Goal: Task Accomplishment & Management: Use online tool/utility

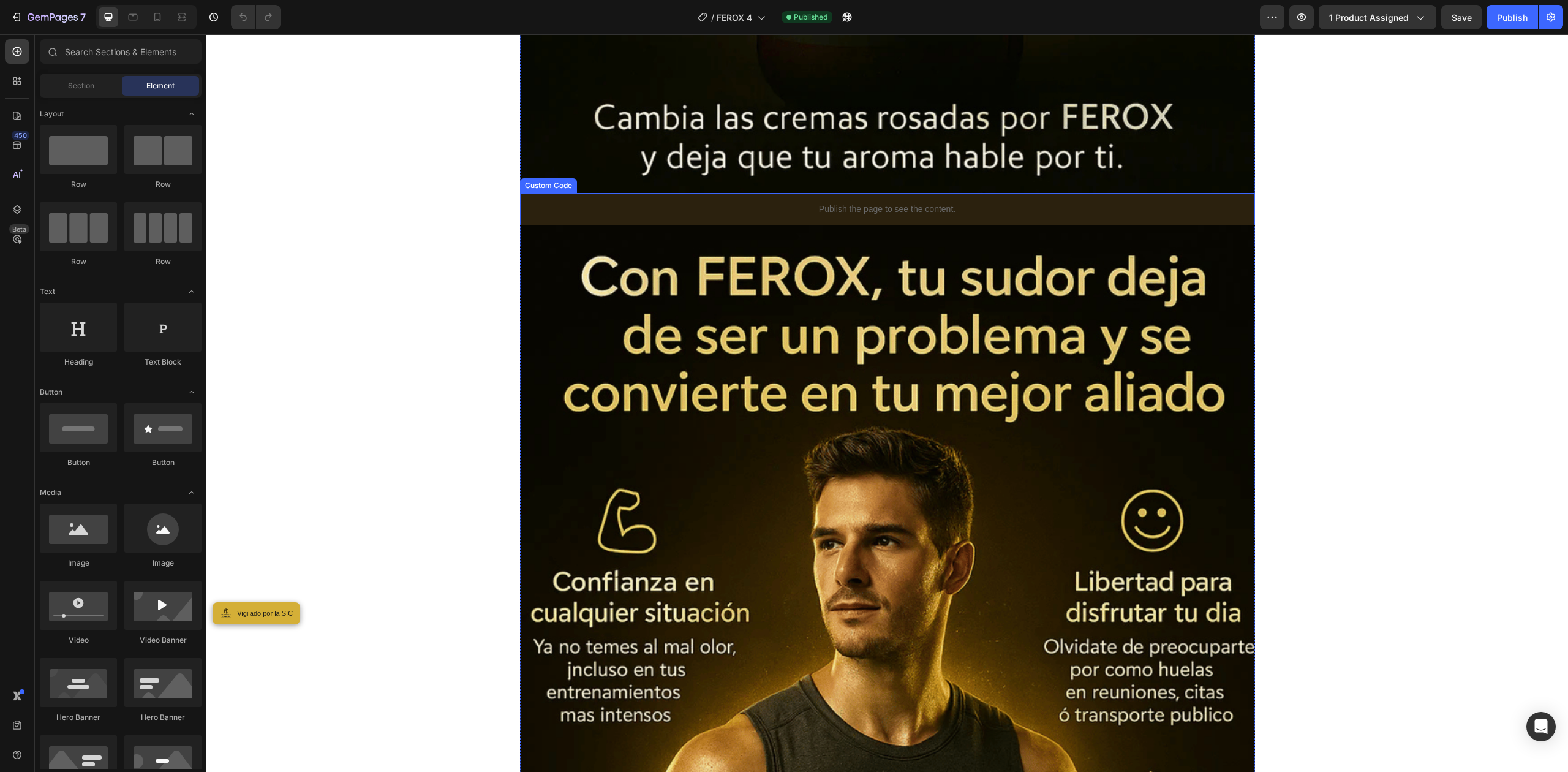
scroll to position [6942, 0]
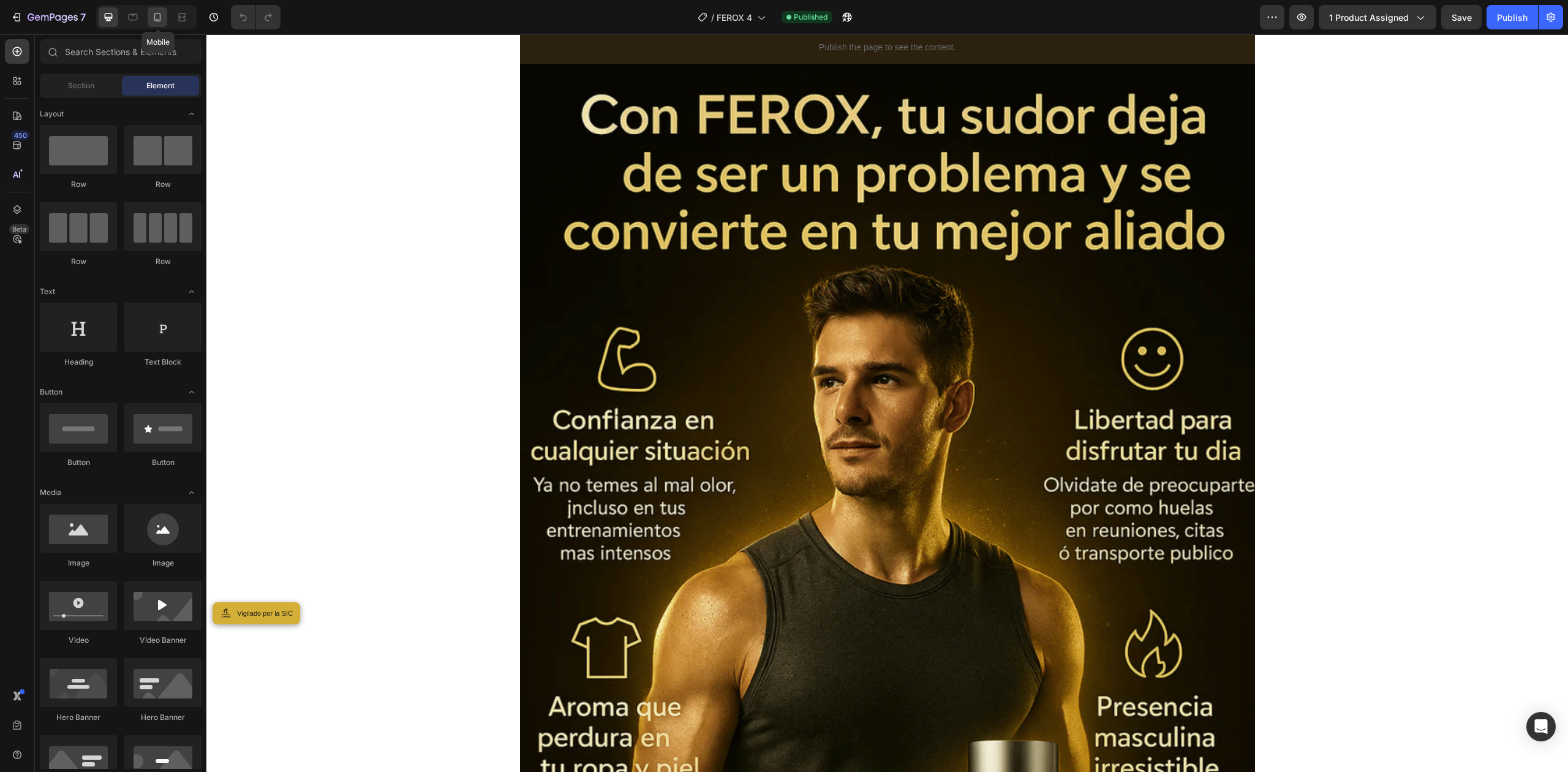
click at [160, 18] on icon at bounding box center [158, 18] width 13 height 13
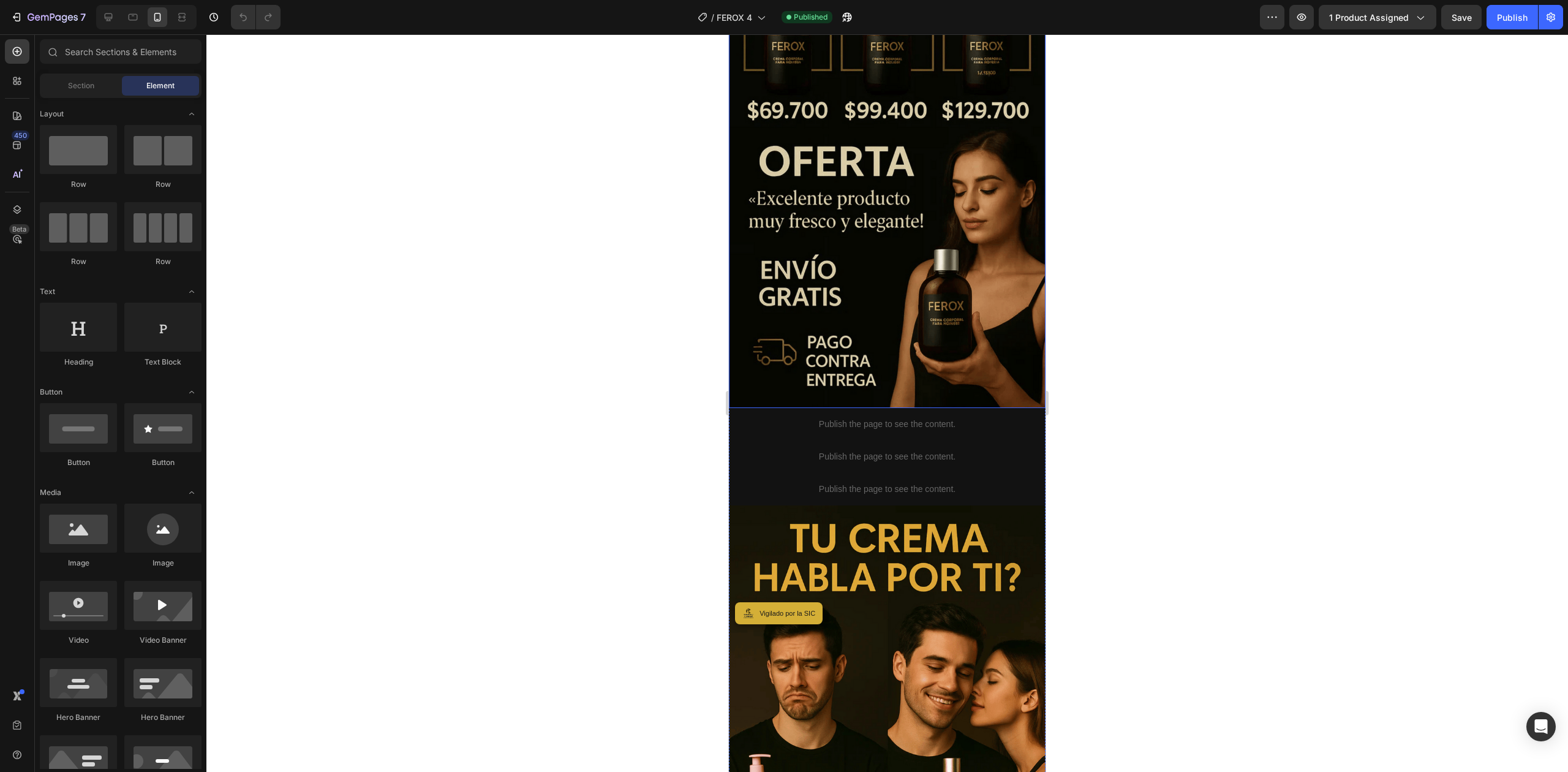
scroll to position [1225, 0]
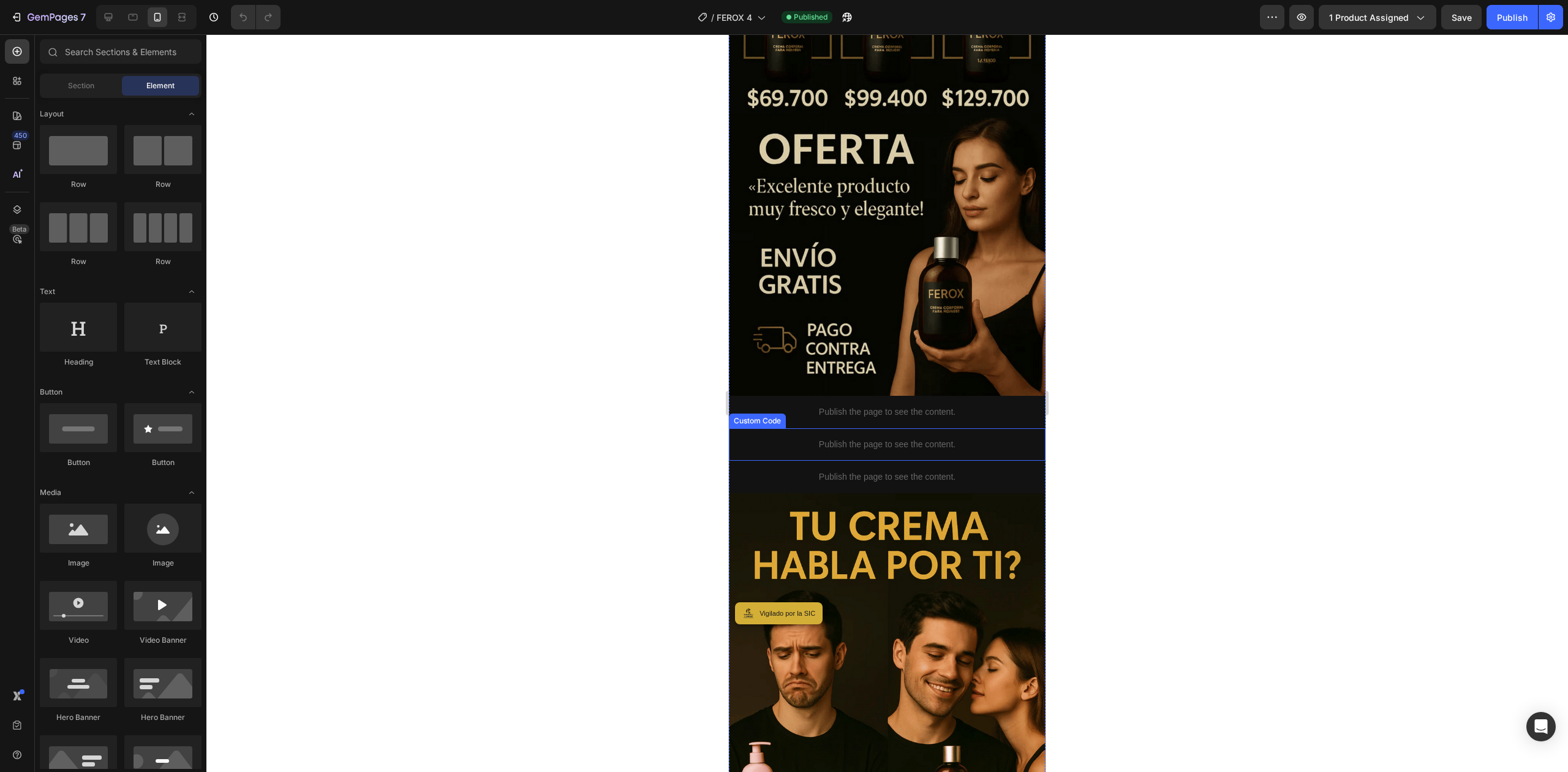
click at [886, 396] on div "Publish the page to see the content." at bounding box center [887, 412] width 317 height 33
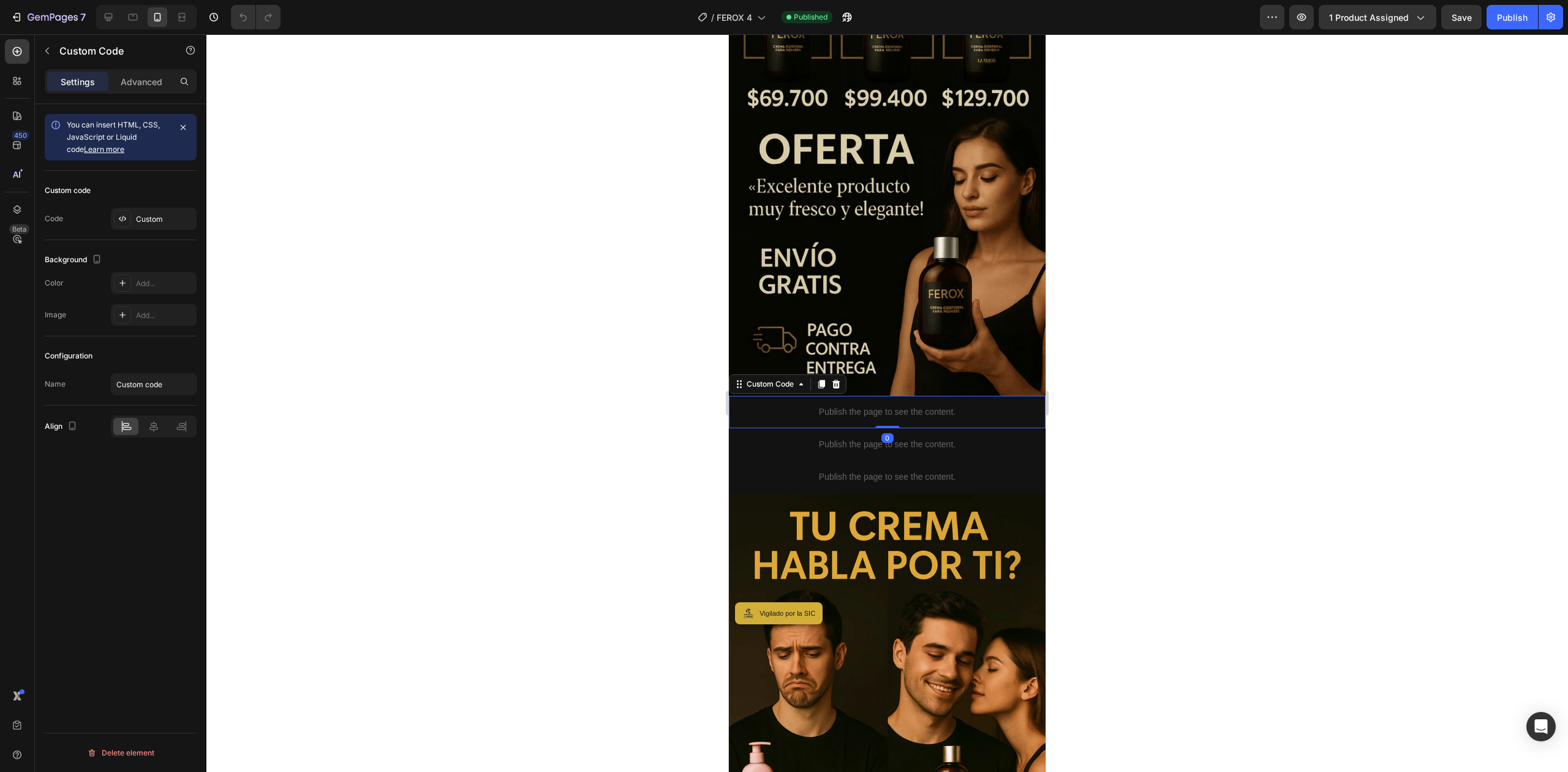
click at [886, 396] on div "Publish the page to see the content." at bounding box center [887, 412] width 317 height 33
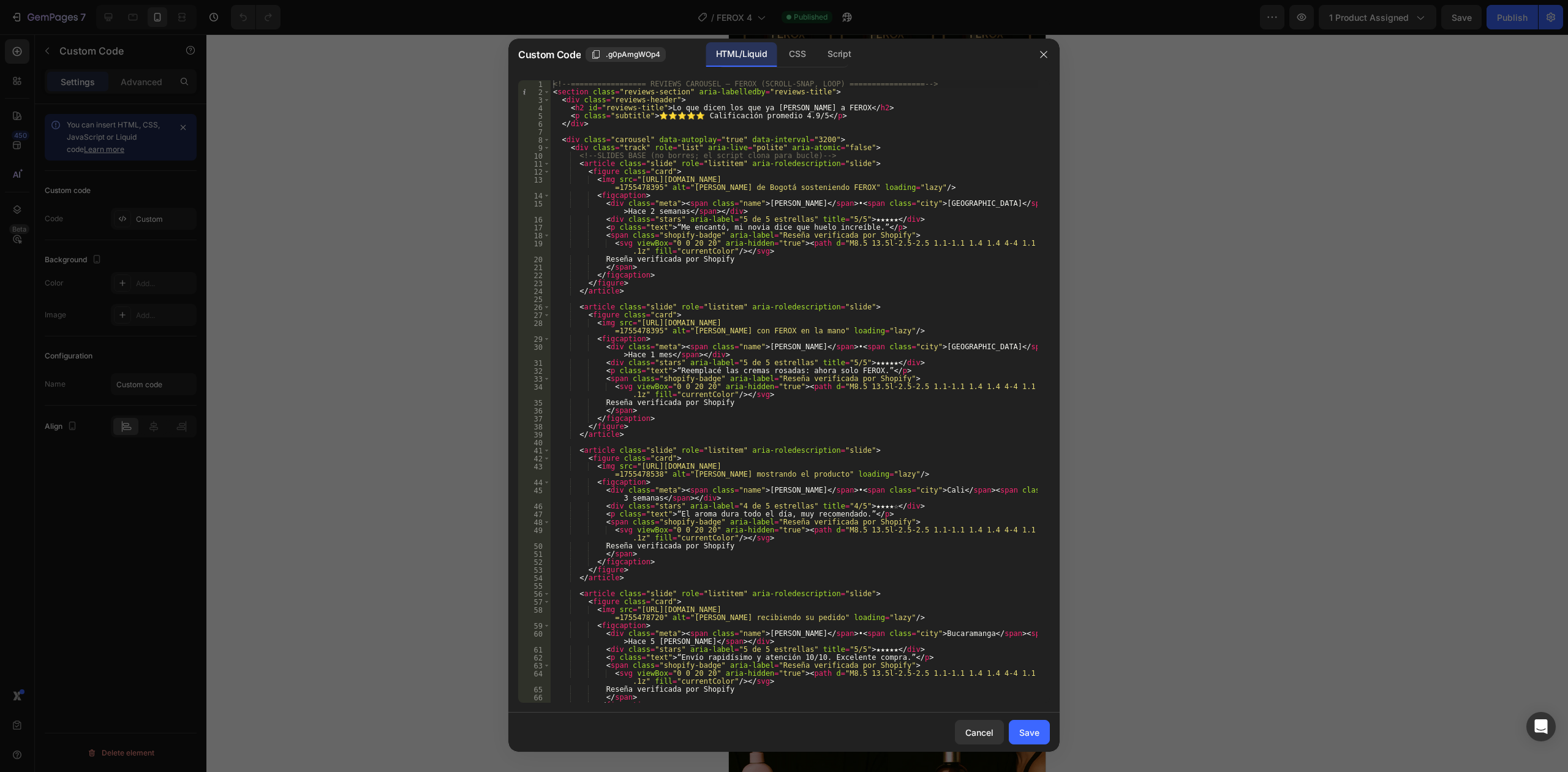
type textarea "<!-- ================= REVIEWS CAROUSEL – FEROX (SCROLL-SNAP, LOOP) ===========…"
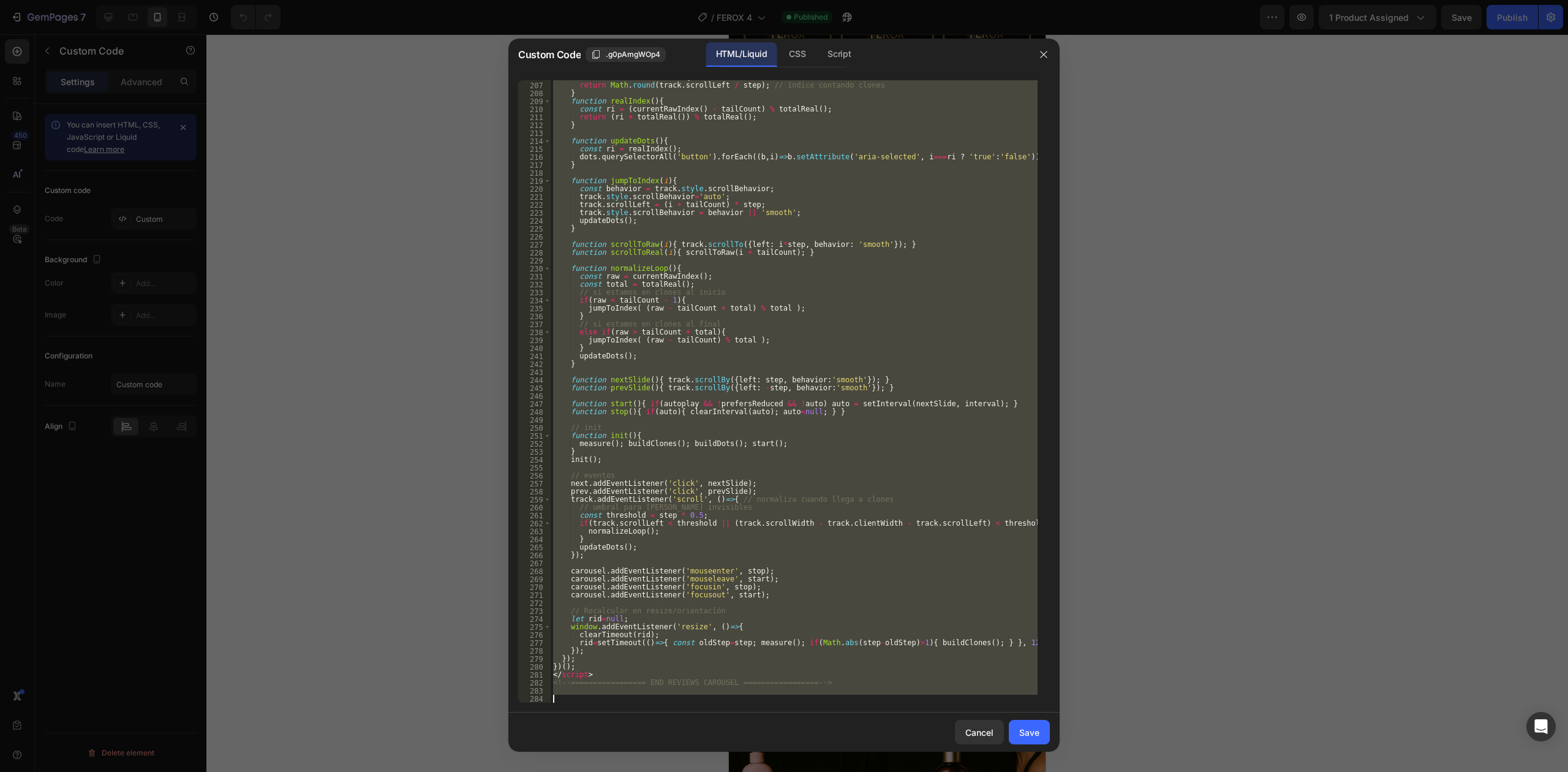
drag, startPoint x: 551, startPoint y: 82, endPoint x: 1072, endPoint y: 810, distance: 895.2
click at [1072, 0] on html "7 Version history / FEROX 4 Published Preview 1 product assigned Save Publish 4…" at bounding box center [784, 0] width 1568 height 0
paste textarea
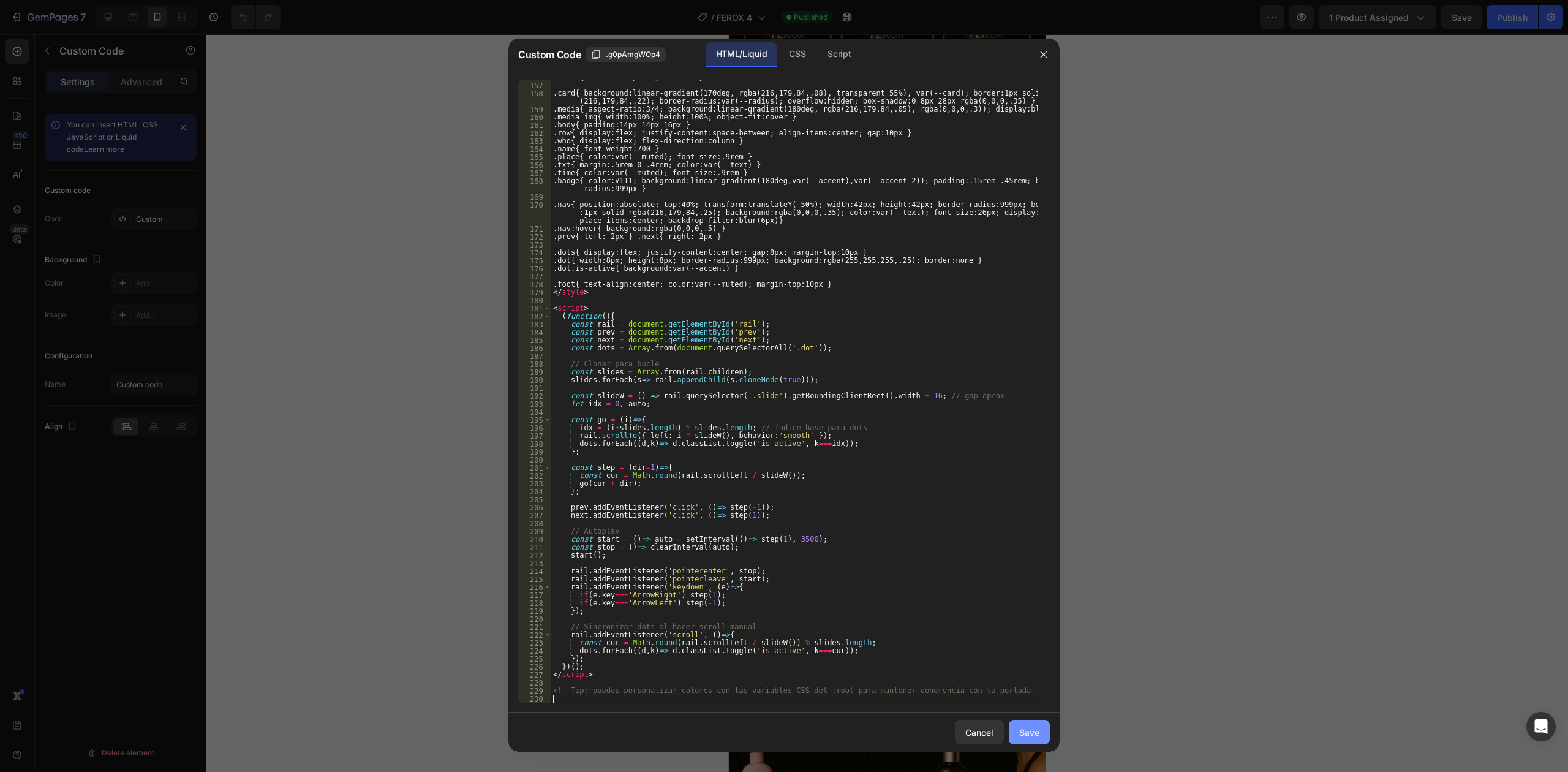
scroll to position [1352, 0]
click at [1042, 731] on button "Save" at bounding box center [1029, 731] width 41 height 24
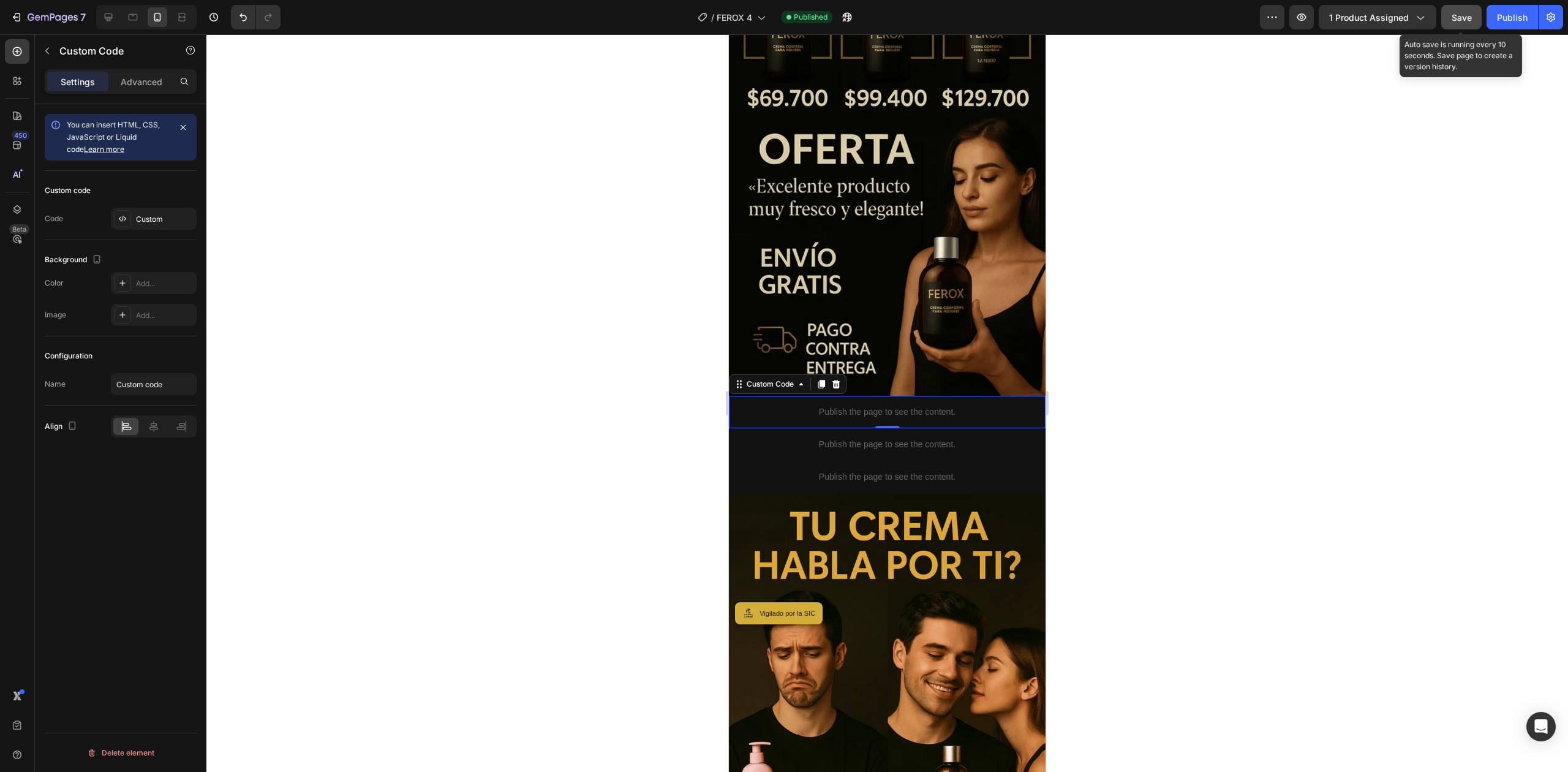
click at [1461, 28] on button "Save" at bounding box center [1462, 17] width 41 height 24
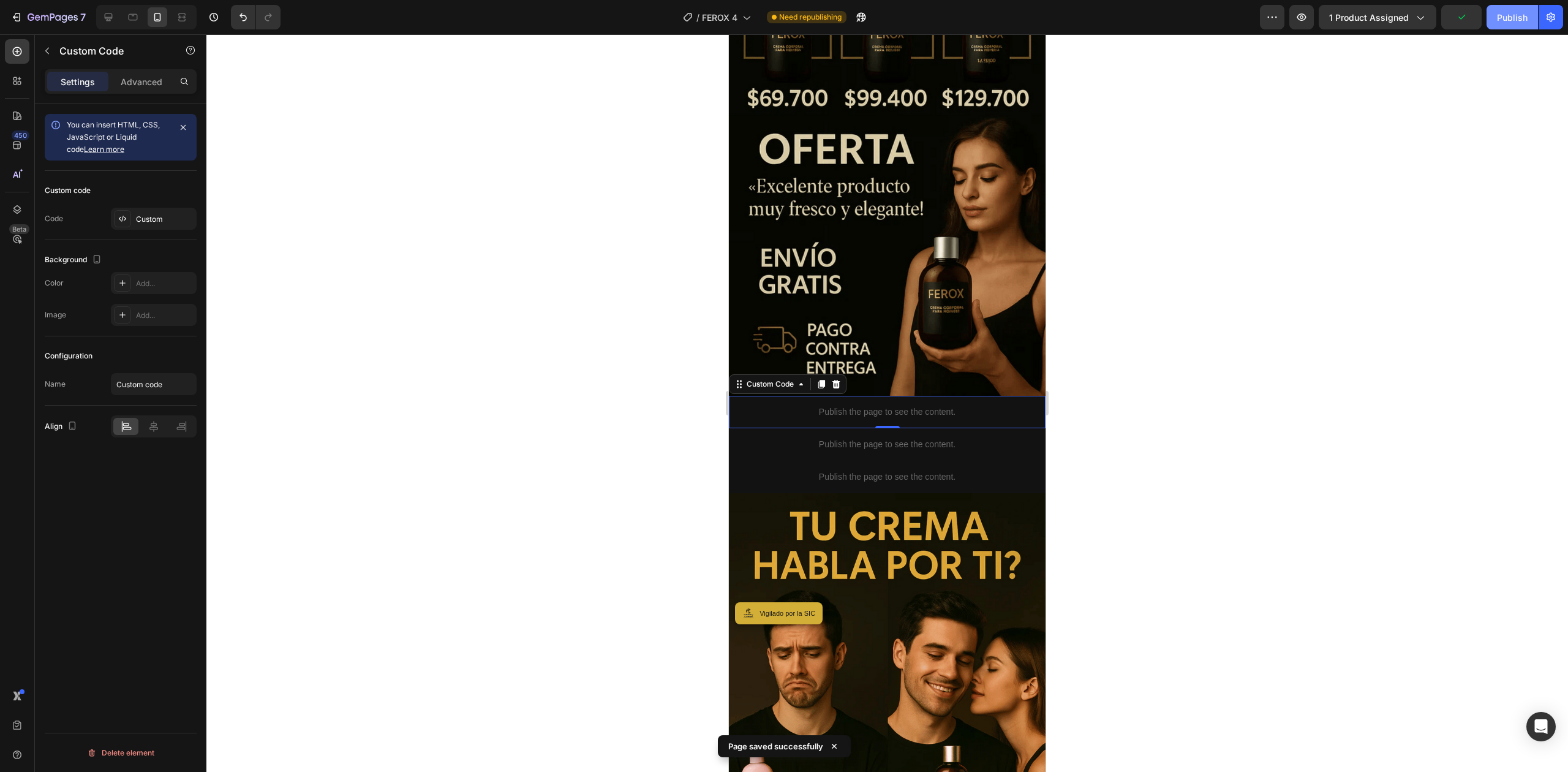
click at [1500, 23] on div "Publish" at bounding box center [1512, 18] width 31 height 13
click at [18, 18] on icon "button" at bounding box center [17, 18] width 13 height 13
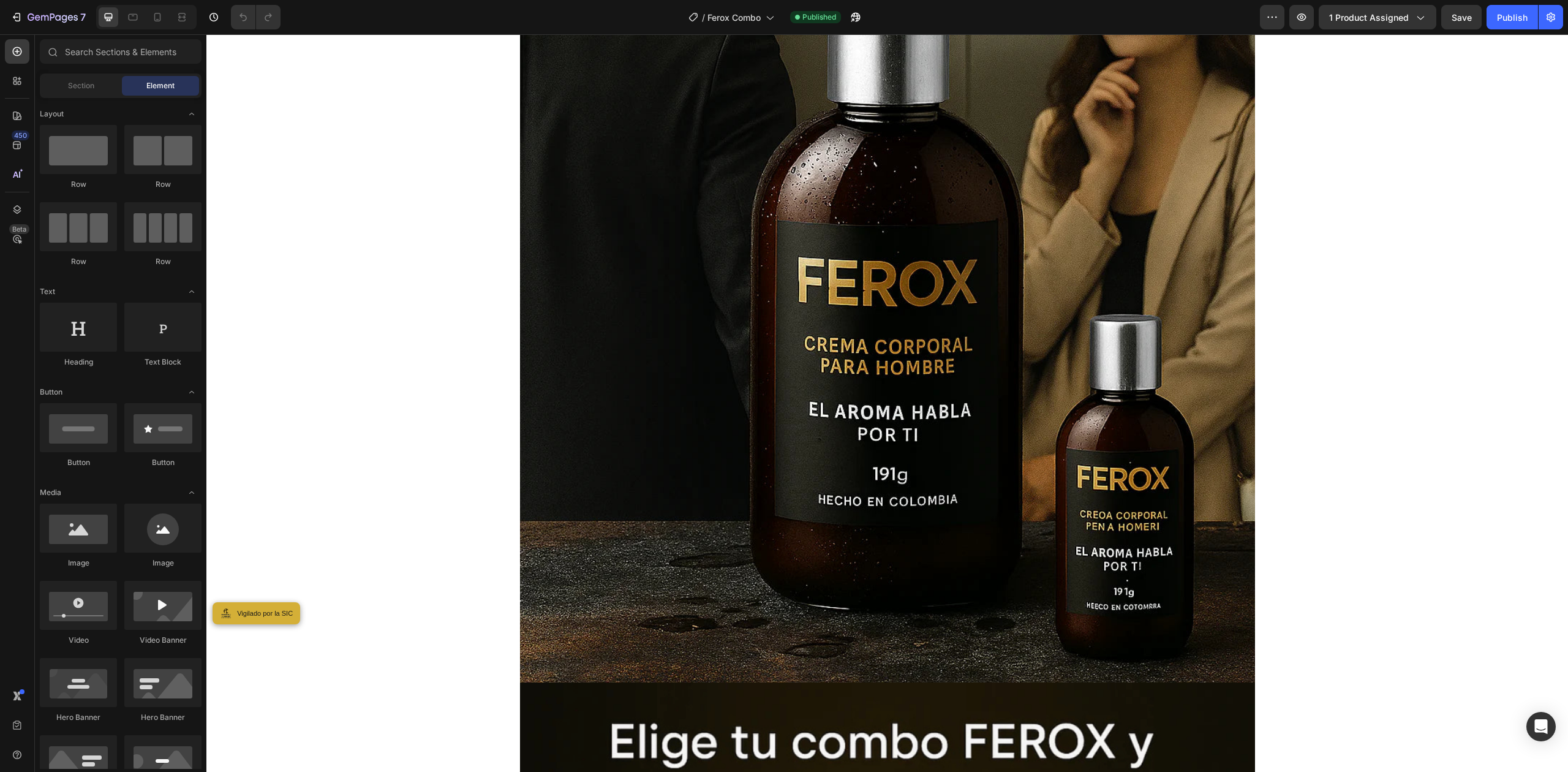
scroll to position [1796, 0]
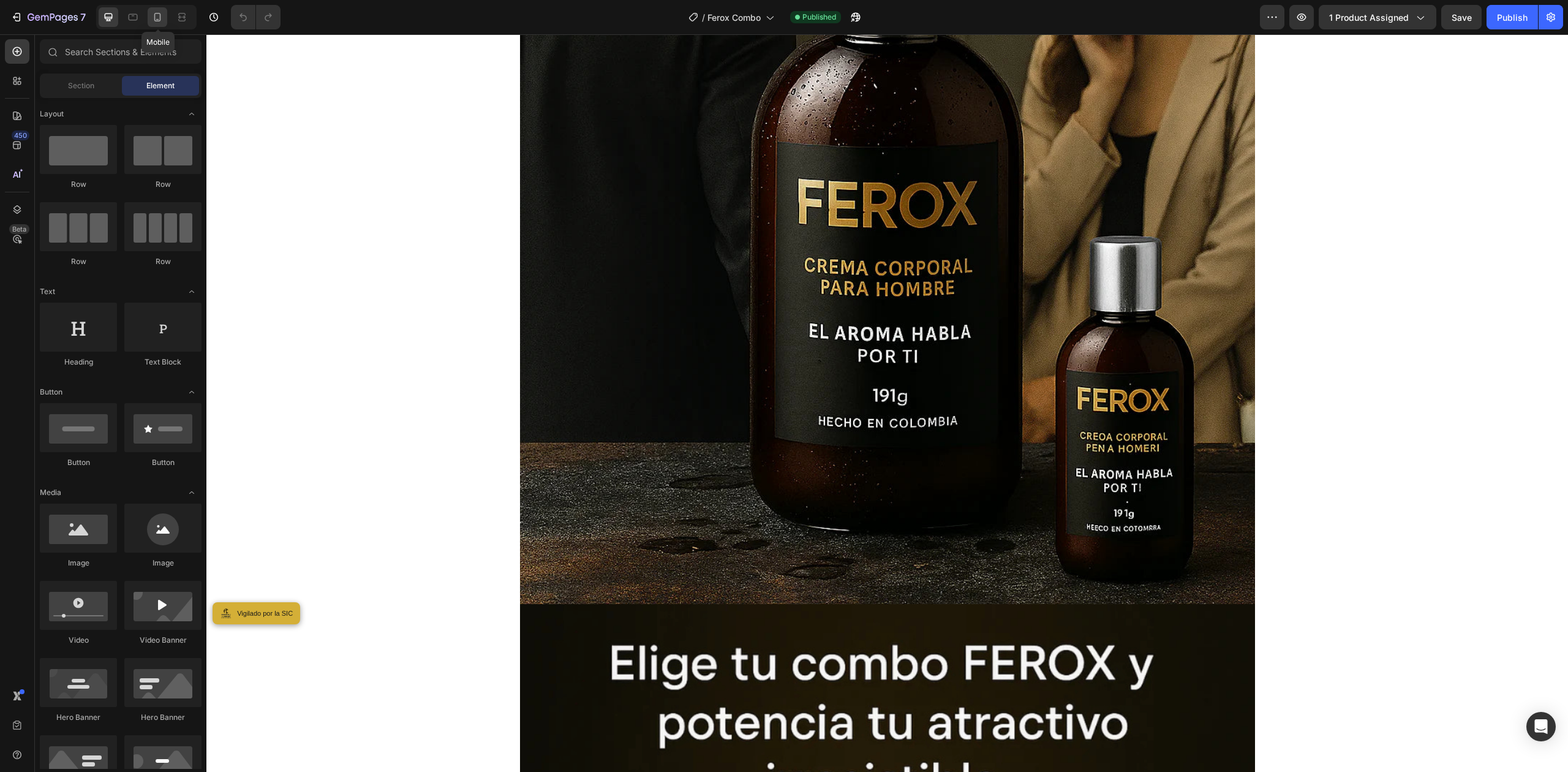
click at [167, 14] on div at bounding box center [157, 17] width 19 height 19
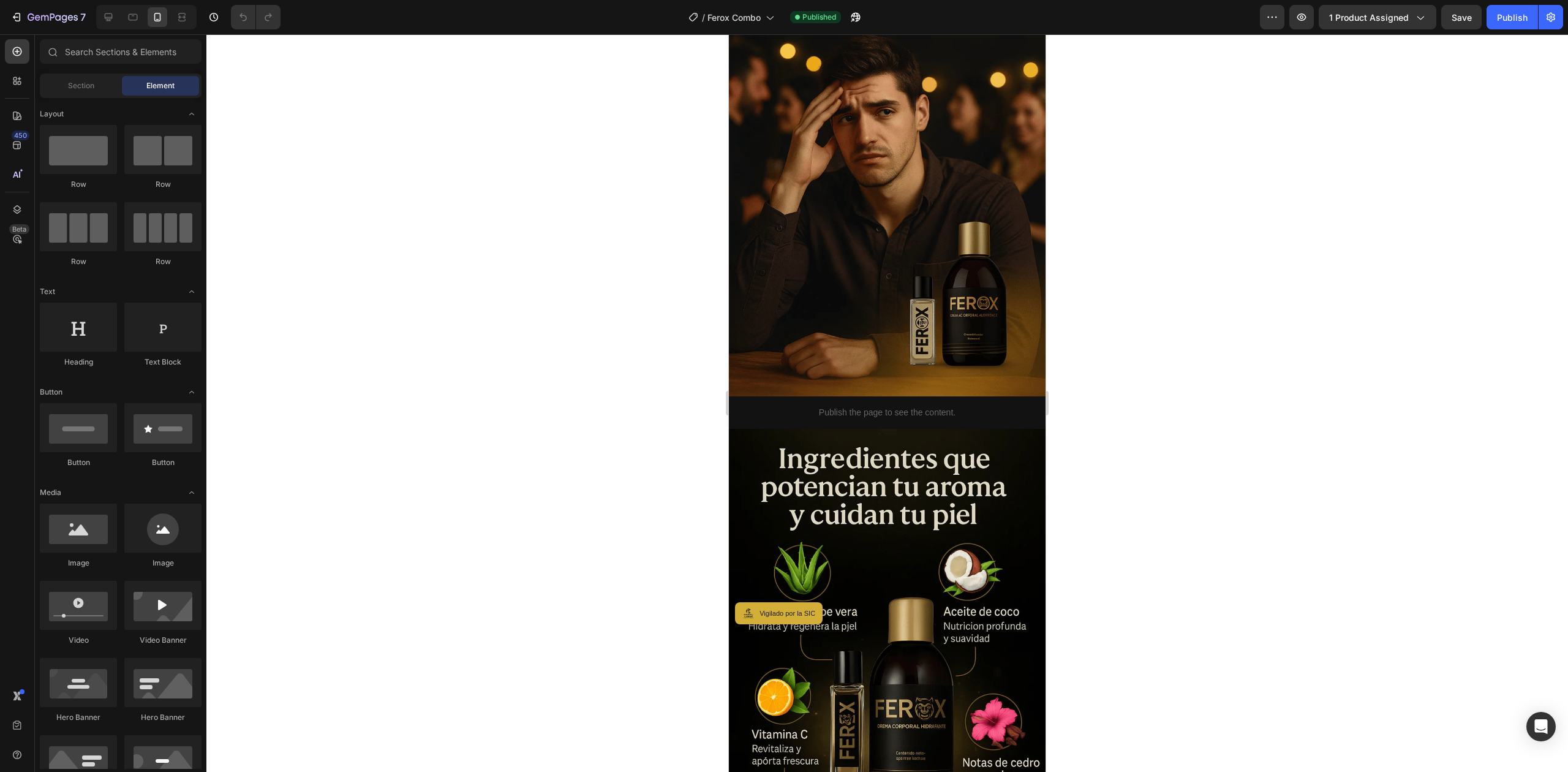
scroll to position [1336, 0]
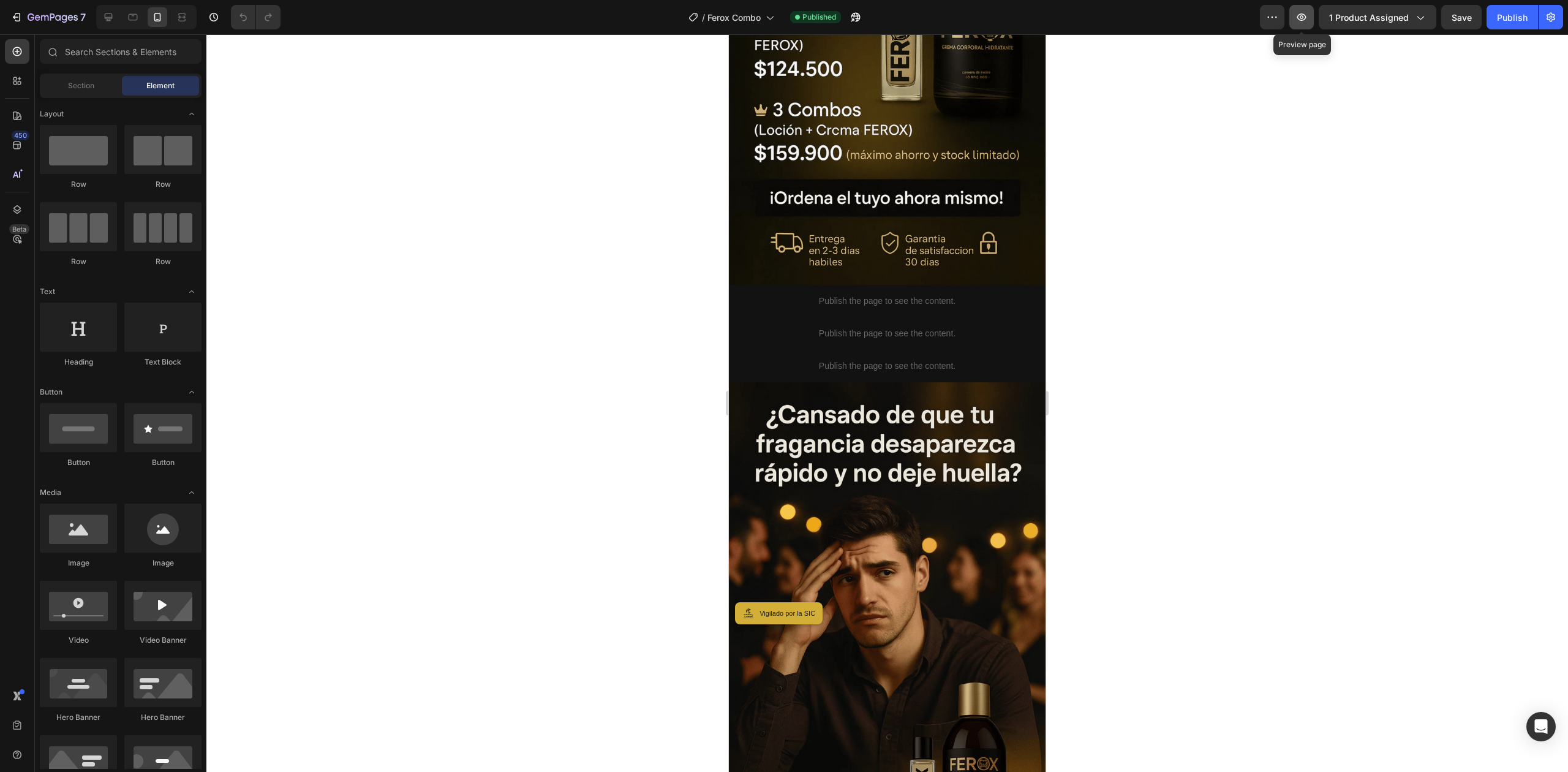
click at [1306, 14] on icon "button" at bounding box center [1302, 18] width 13 height 13
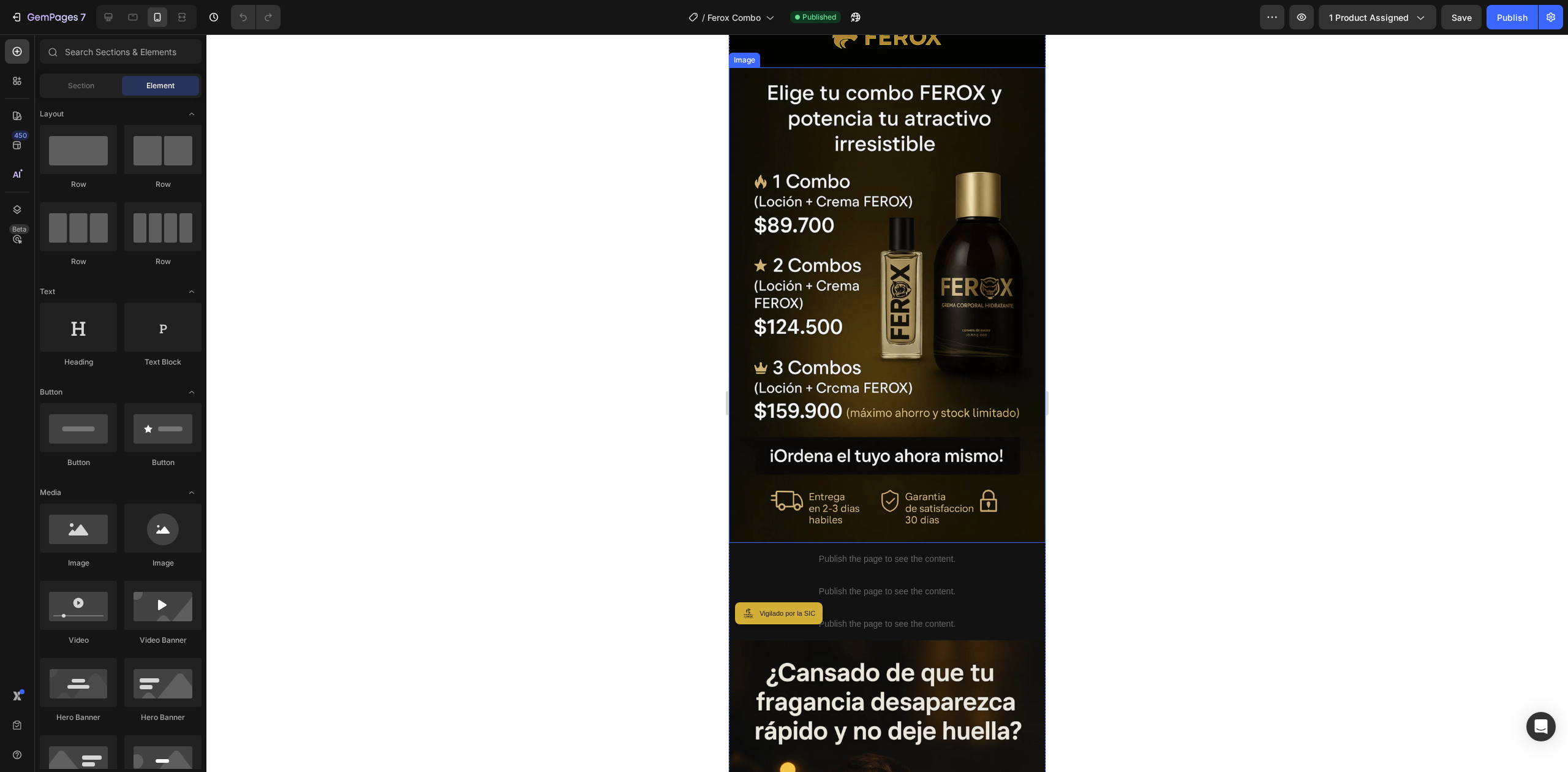
scroll to position [1172, 0]
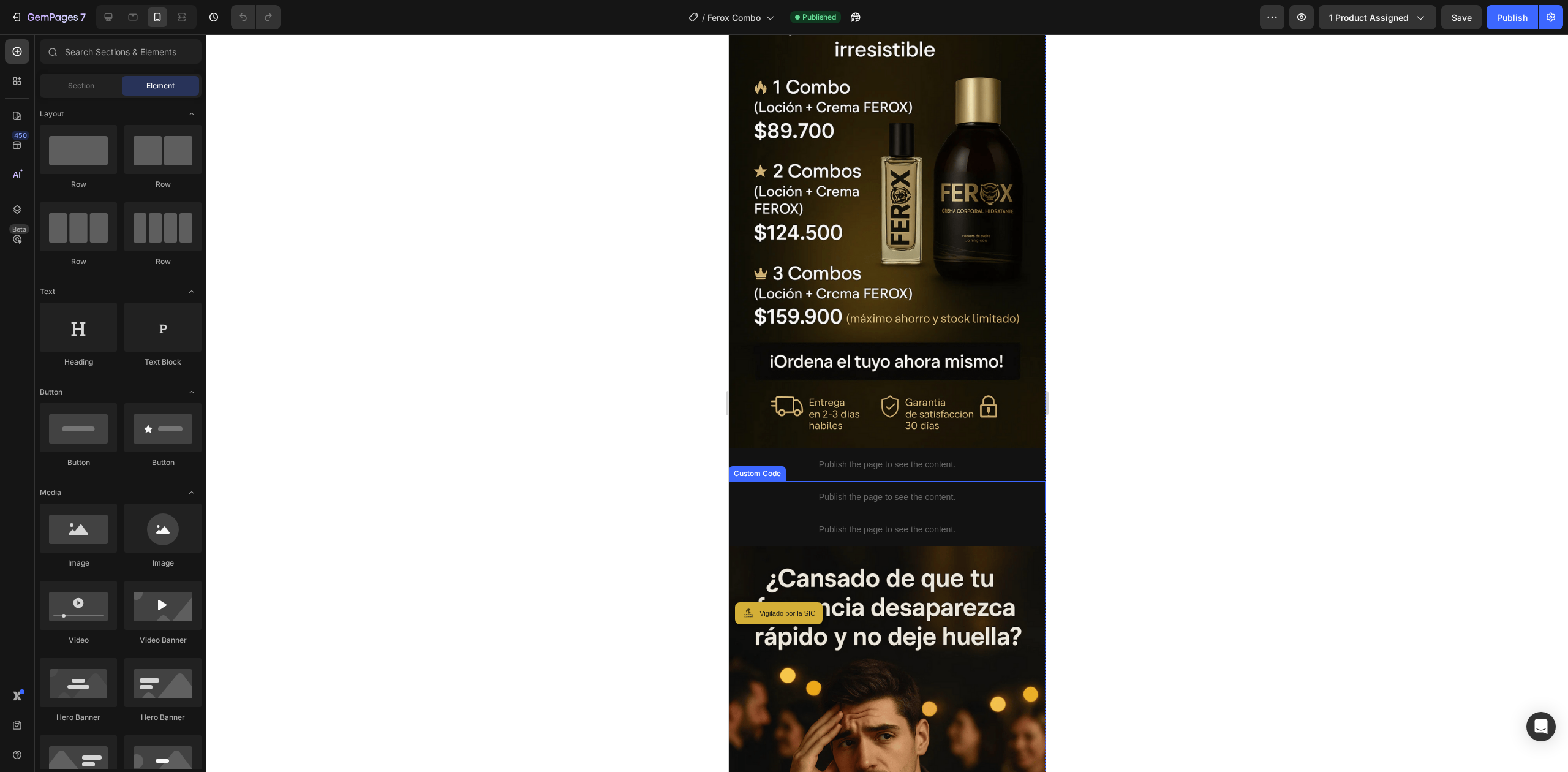
click at [866, 491] on p "Publish the page to see the content." at bounding box center [887, 497] width 317 height 13
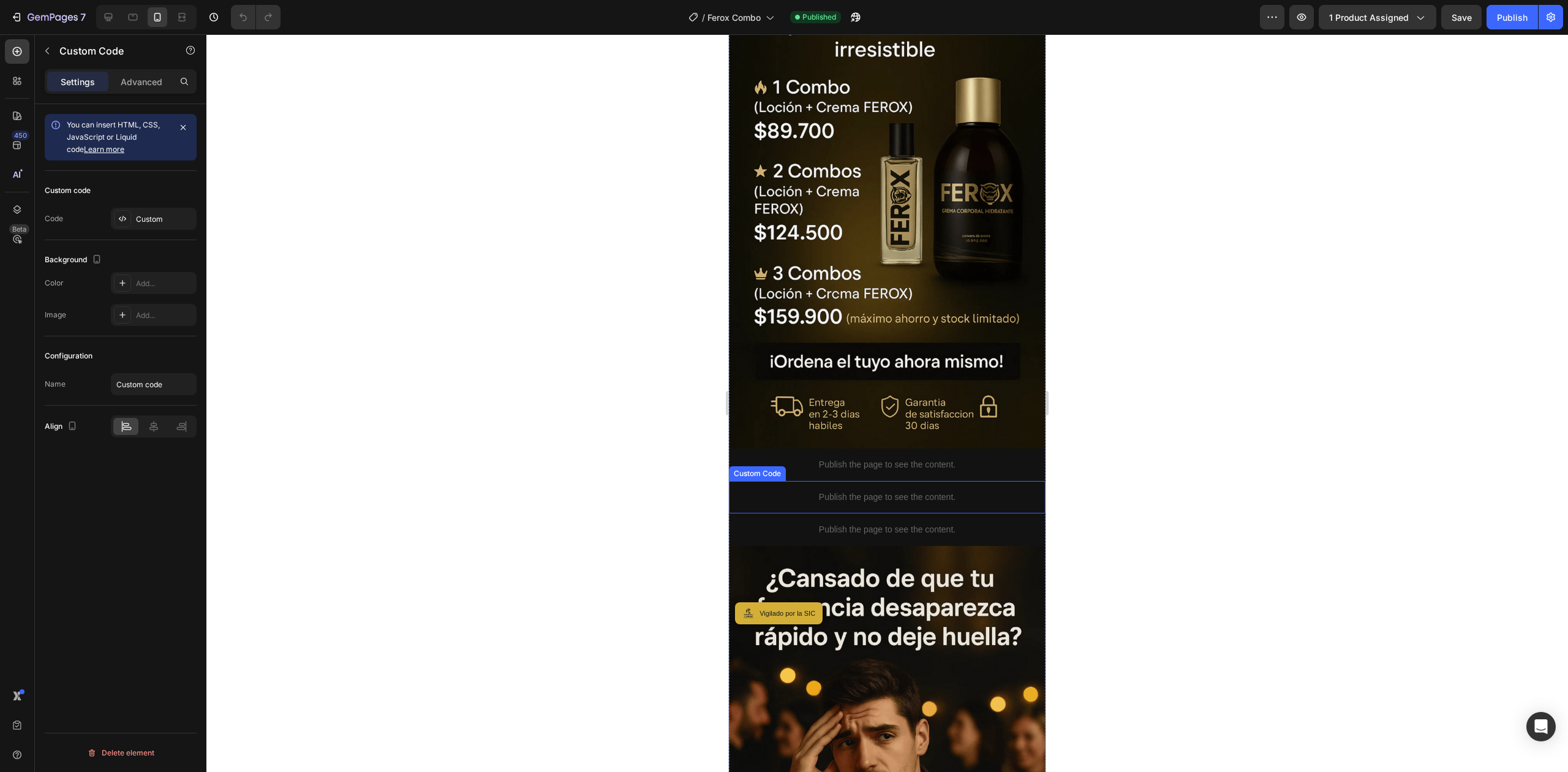
click at [866, 491] on p "Publish the page to see the content." at bounding box center [887, 497] width 317 height 13
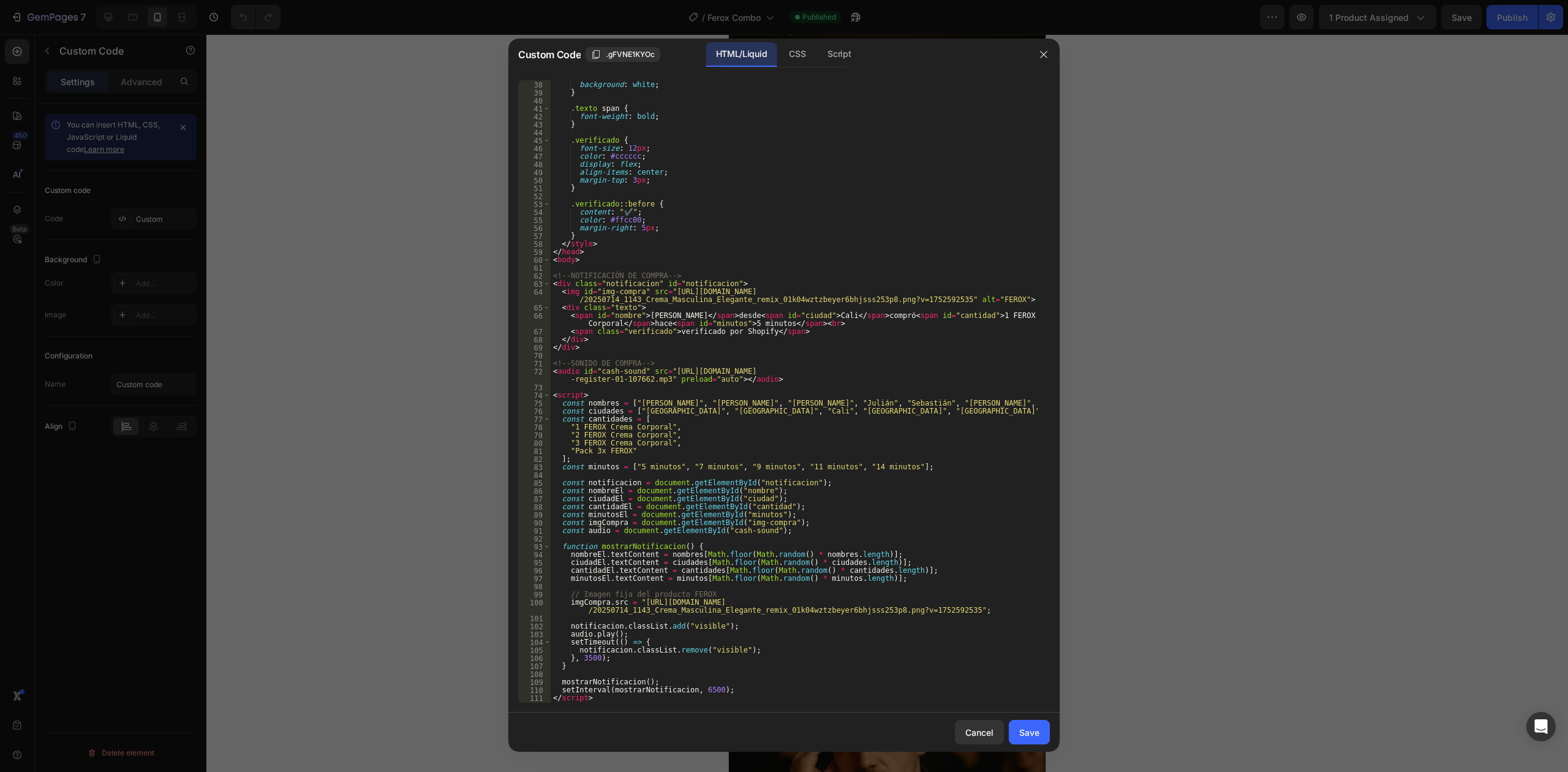
scroll to position [324, 0]
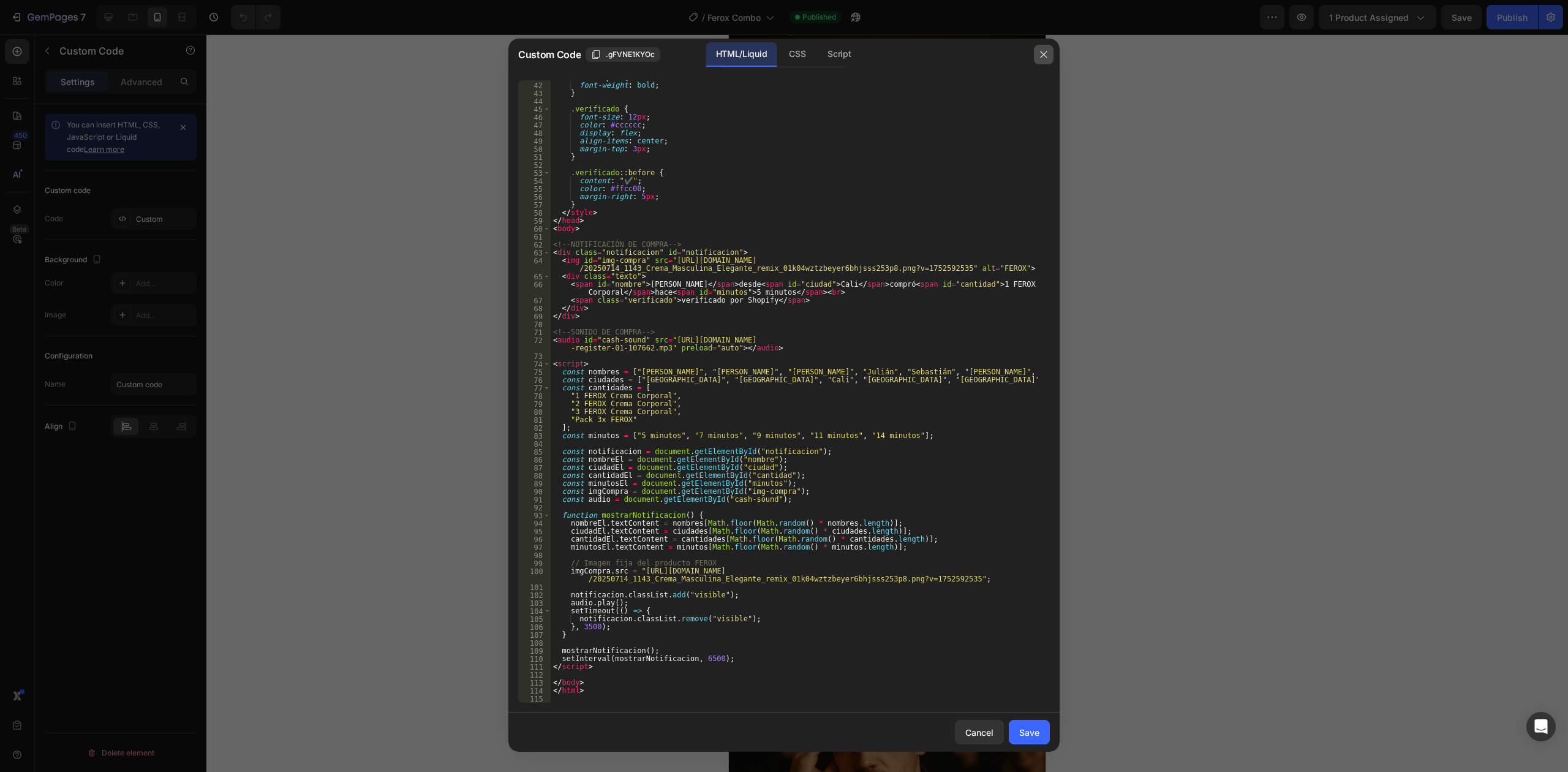
click at [1041, 58] on icon "button" at bounding box center [1044, 54] width 10 height 10
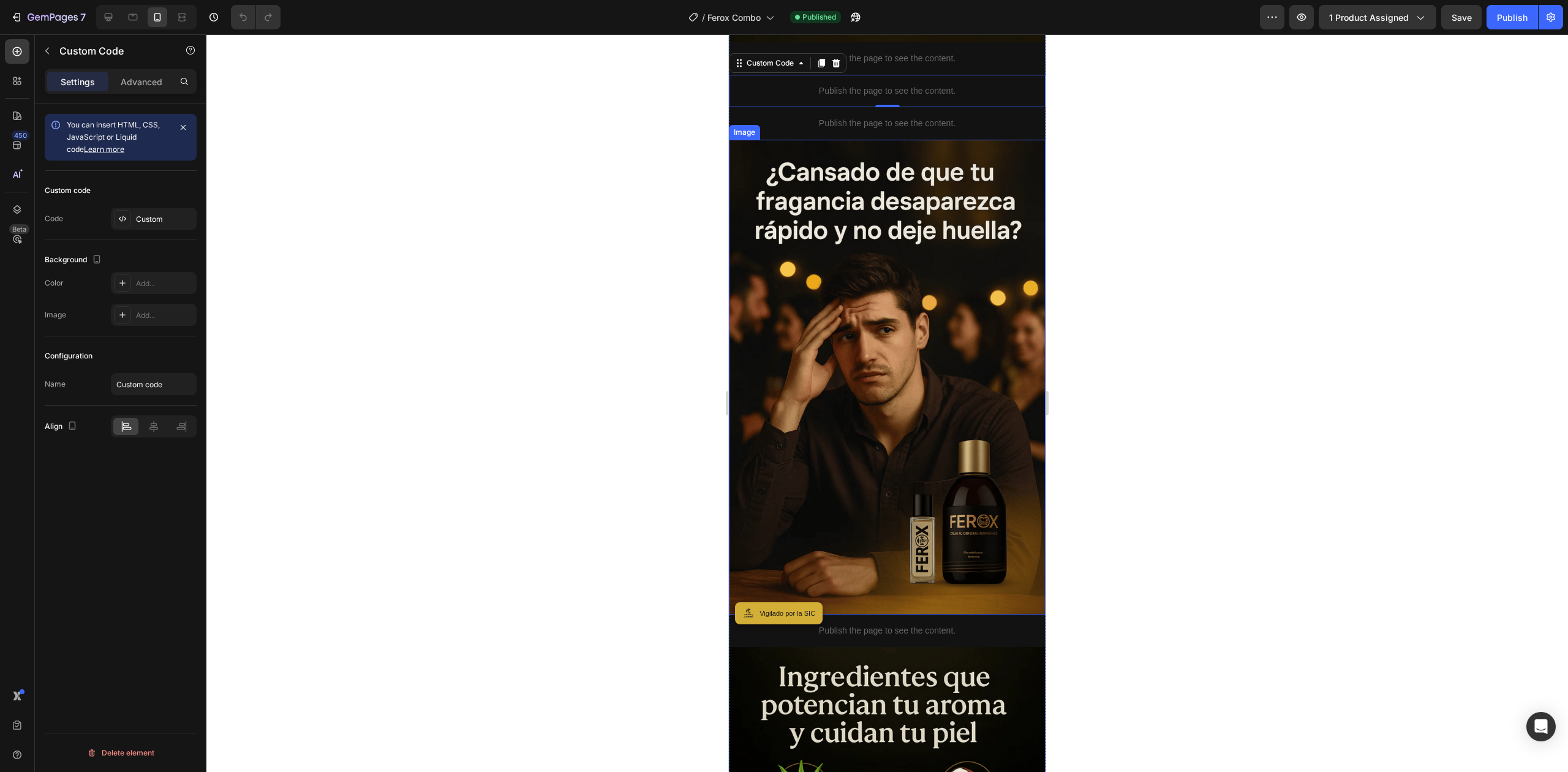
scroll to position [1336, 0]
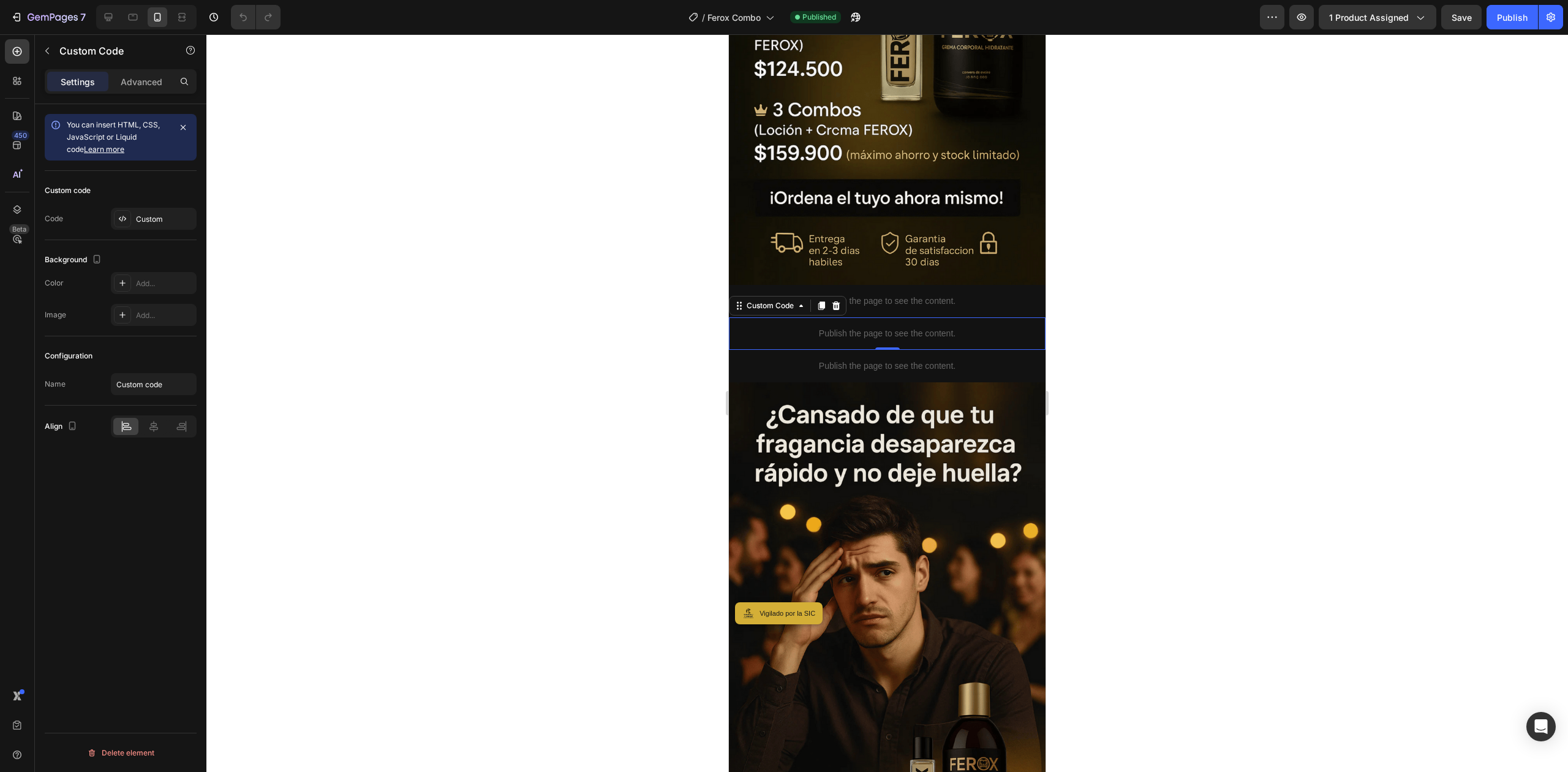
click at [885, 354] on div "0" at bounding box center [888, 359] width 13 height 10
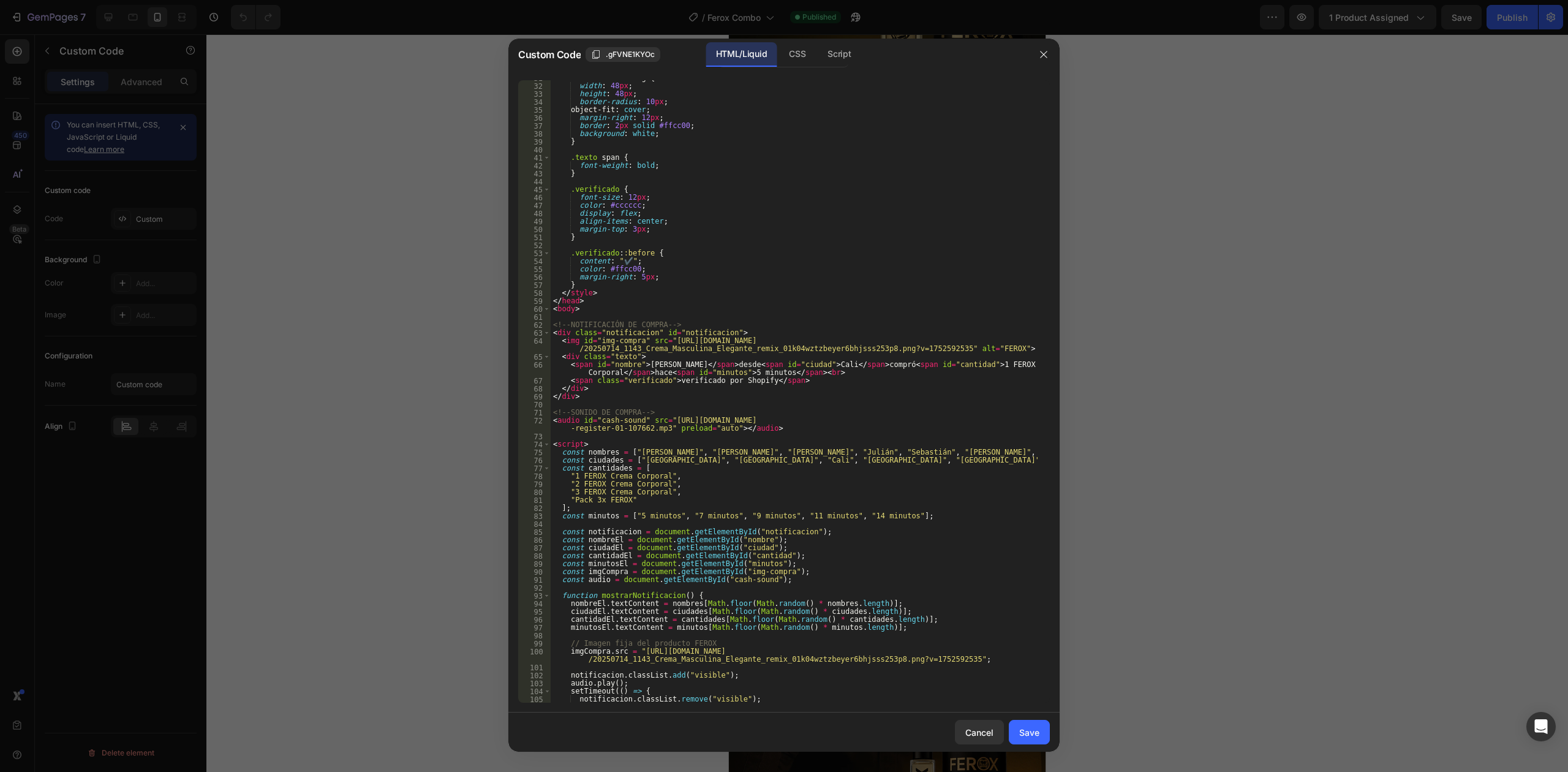
scroll to position [324, 0]
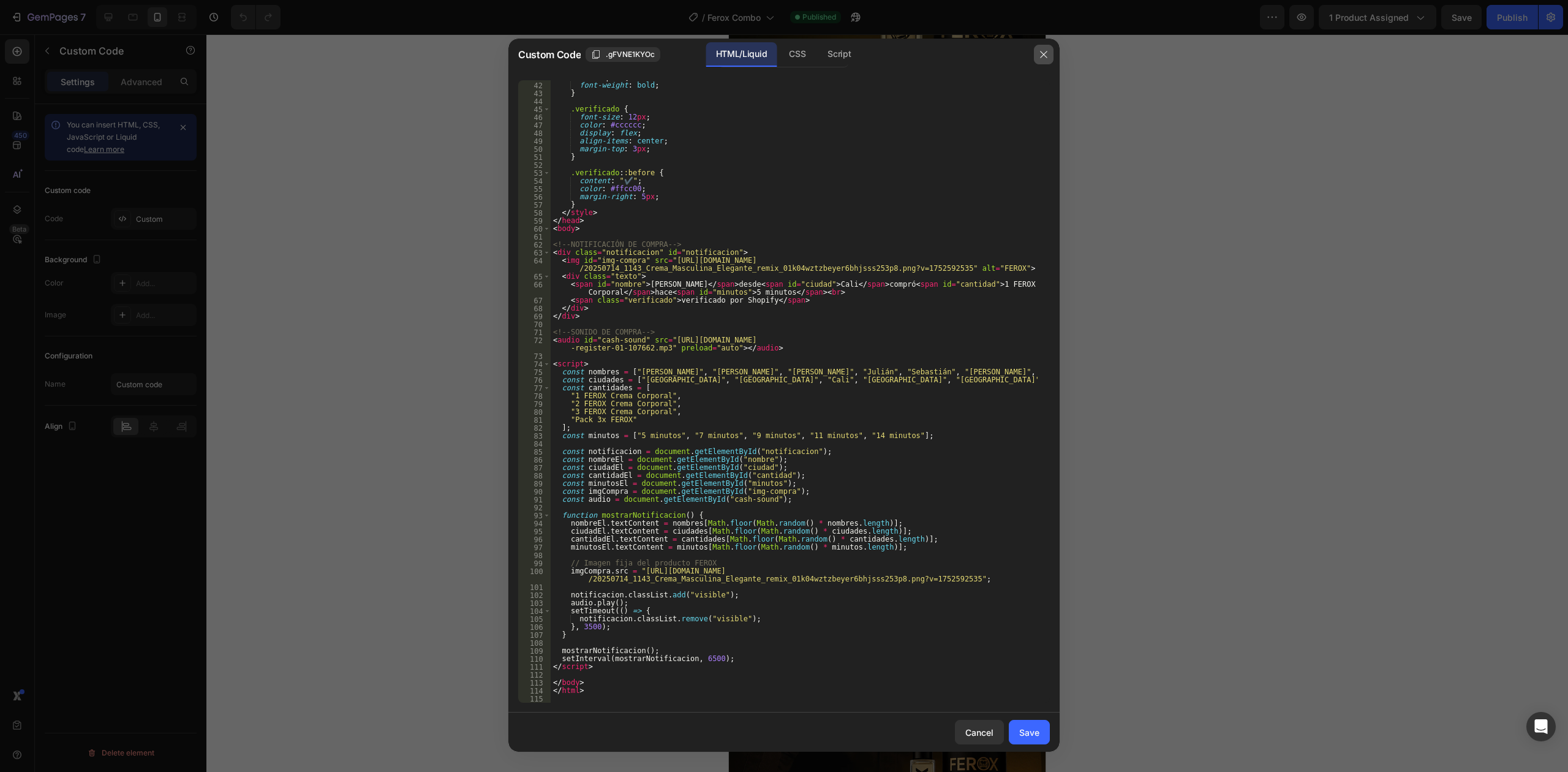
click at [1036, 62] on button "button" at bounding box center [1043, 54] width 19 height 19
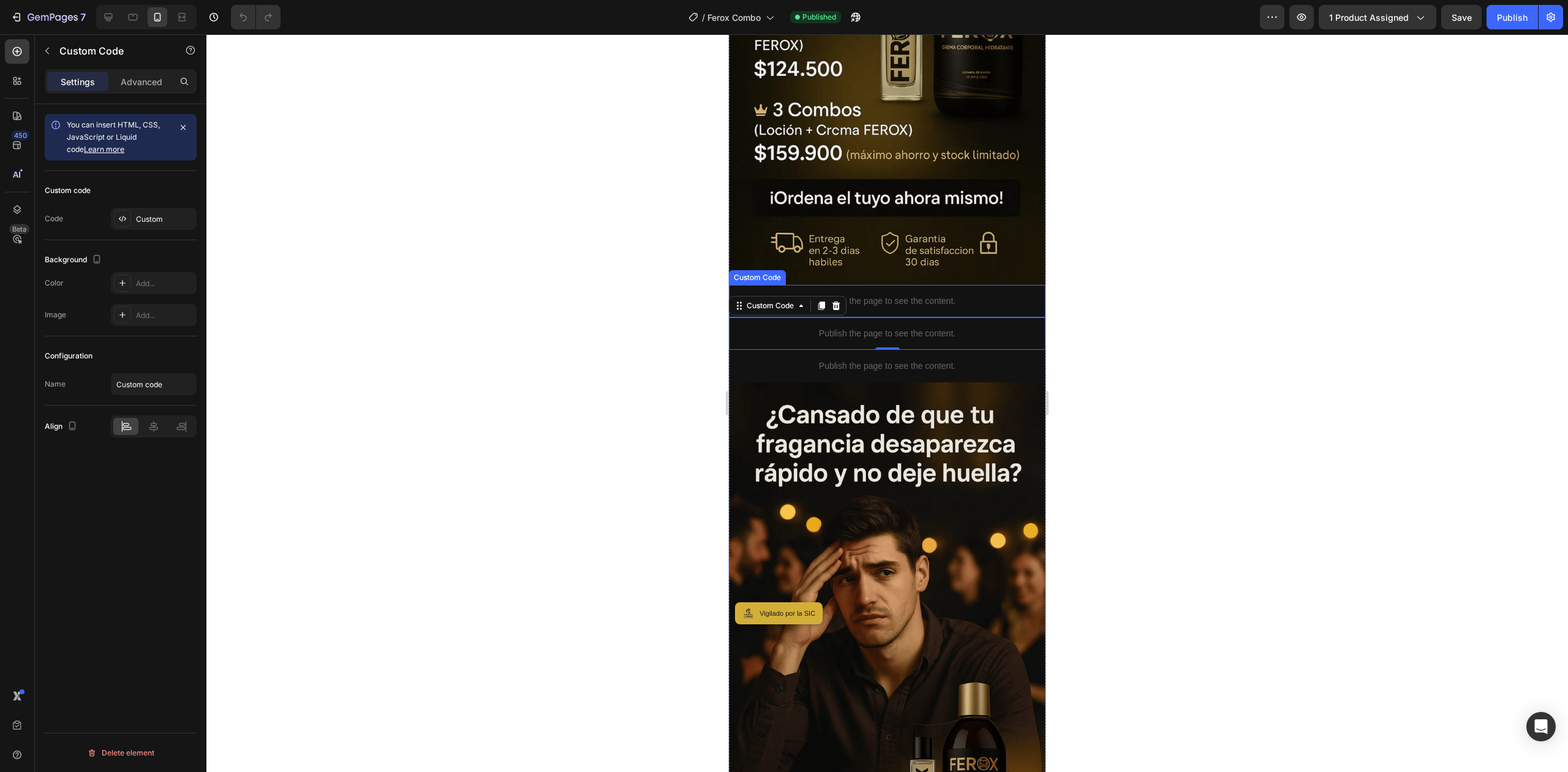
click at [886, 295] on p "Publish the page to see the content." at bounding box center [887, 301] width 317 height 13
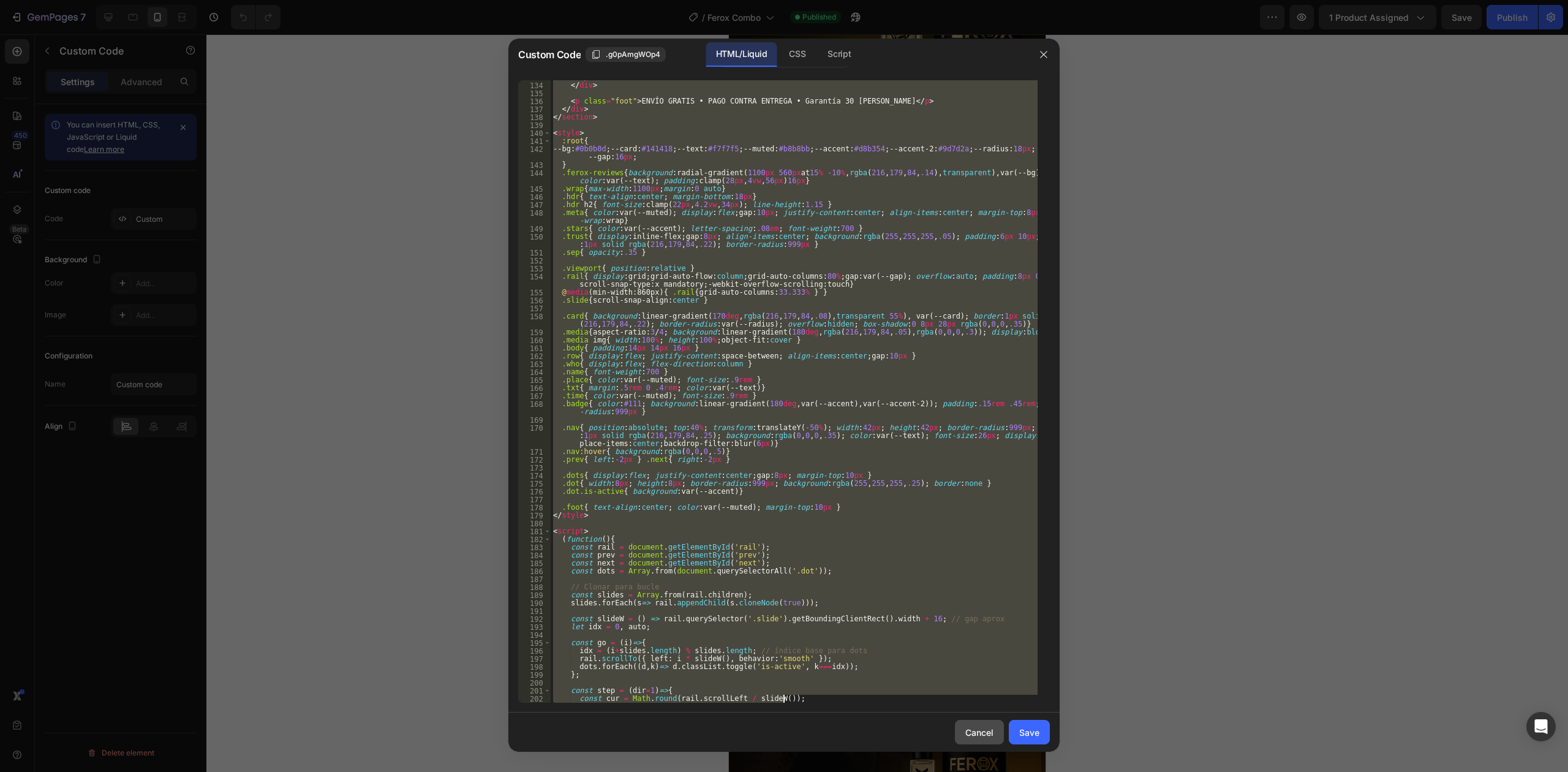
scroll to position [1352, 0]
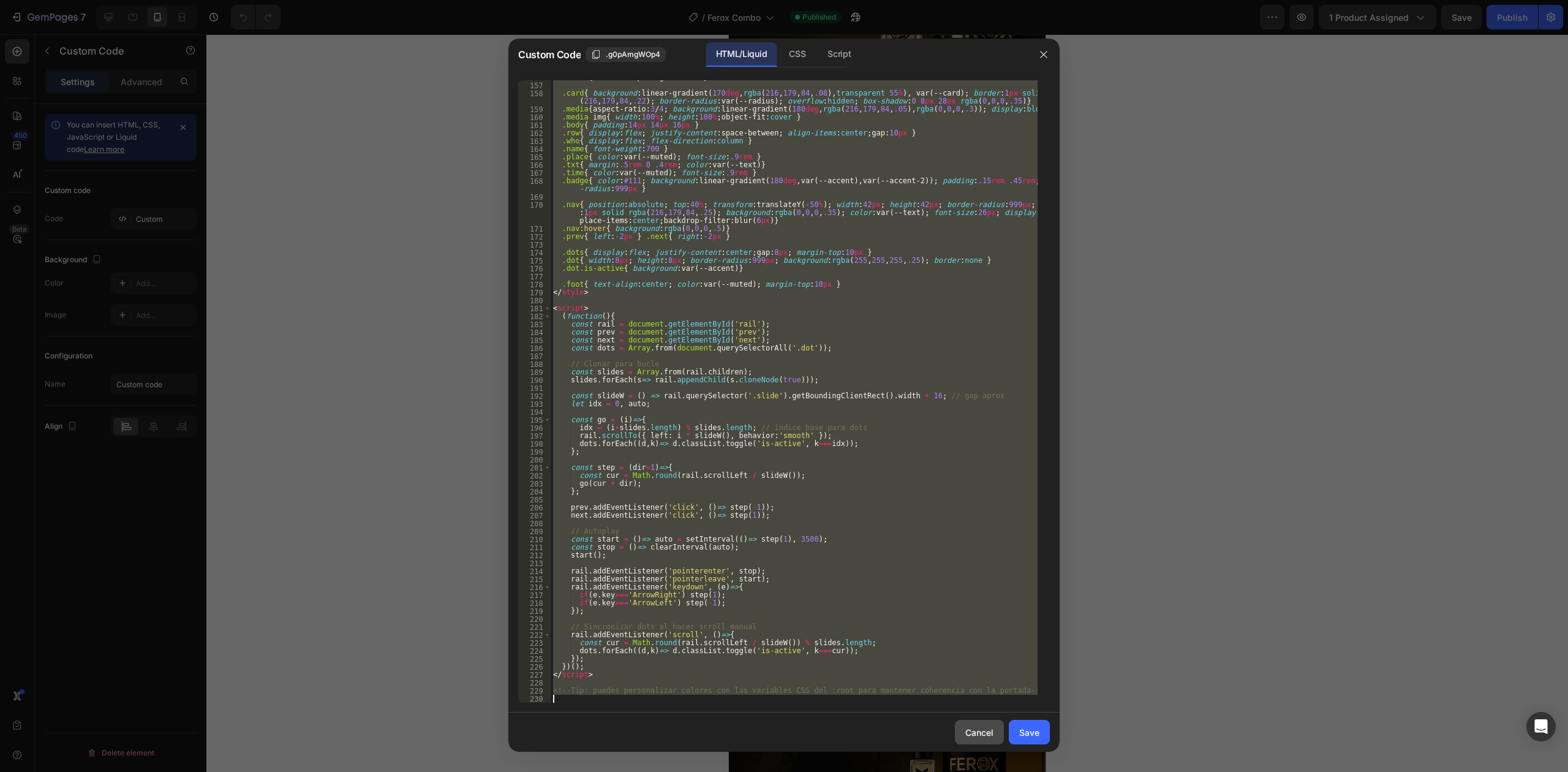
drag, startPoint x: 552, startPoint y: 81, endPoint x: 996, endPoint y: 726, distance: 783.0
click at [996, 726] on div "Custom Code .g0pAmgWOp4 HTML/Liquid CSS Script <!-- FEROX – Carrusel de Reseñas…" at bounding box center [784, 395] width 551 height 713
type textarea "<!-- Tip: puedes personalizar colores con las variables CSS del :root para mant…"
click at [1033, 65] on div at bounding box center [1044, 54] width 32 height 32
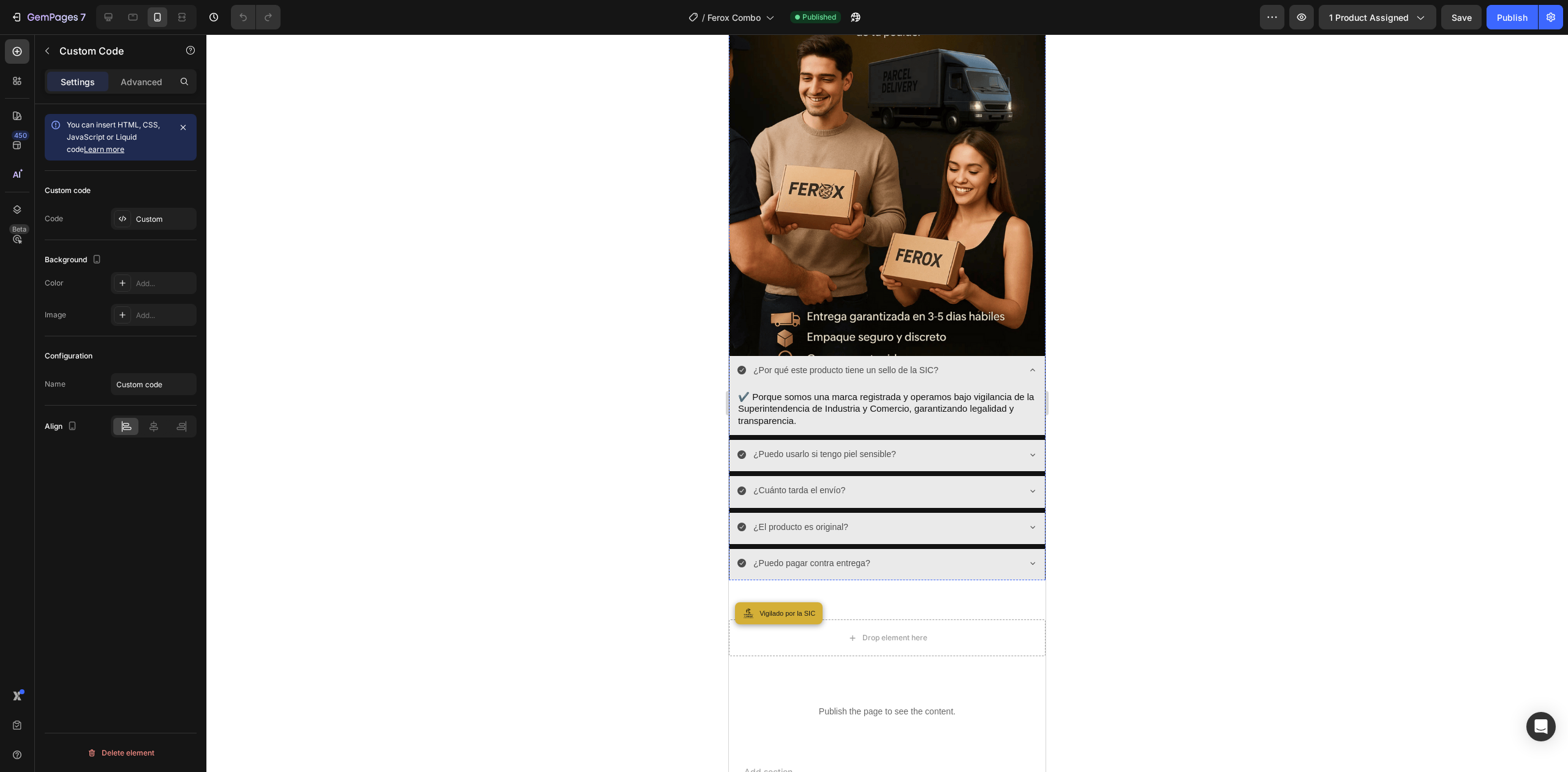
scroll to position [5368, 0]
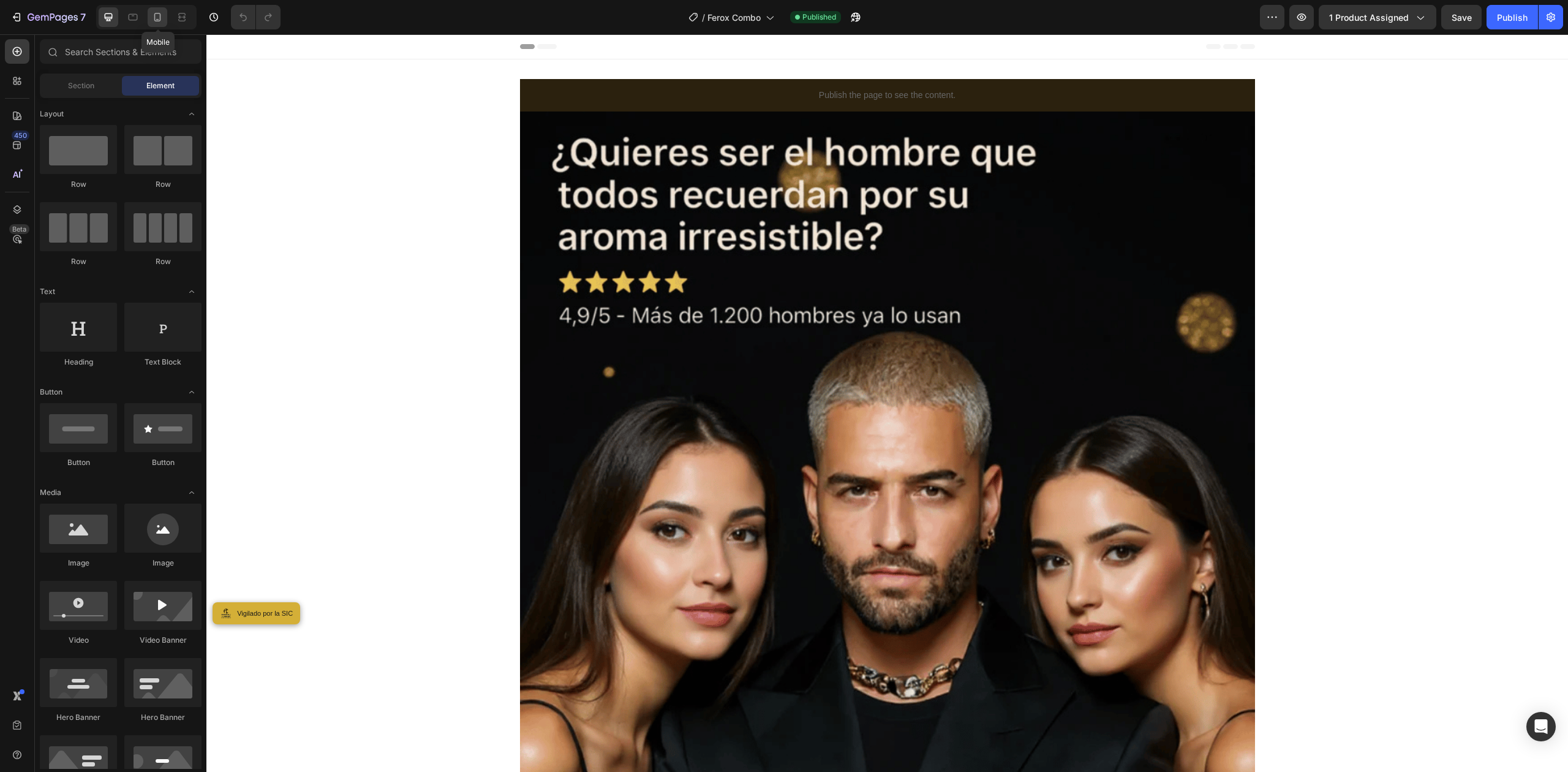
click at [153, 18] on icon at bounding box center [158, 18] width 13 height 13
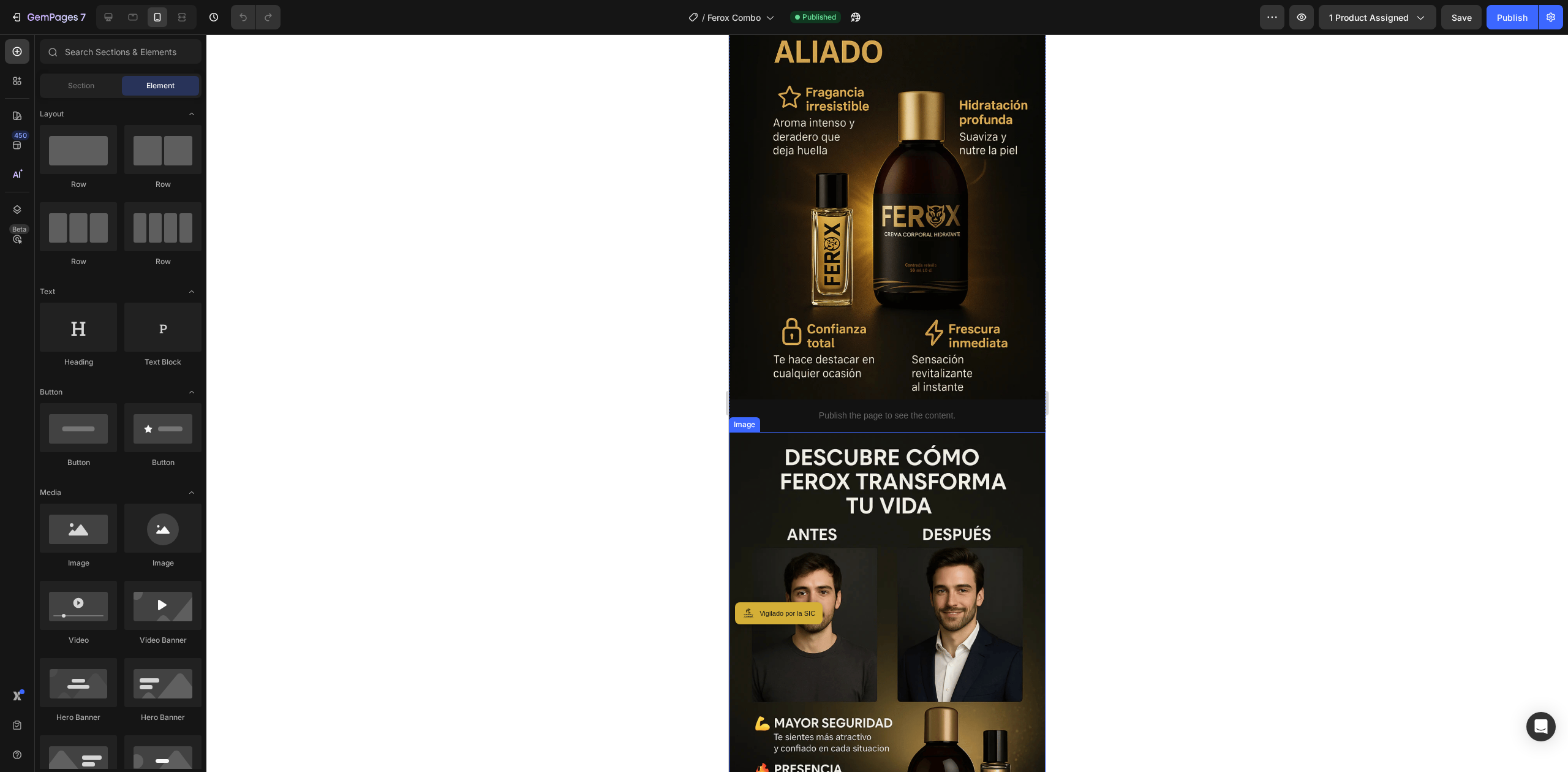
scroll to position [2613, 0]
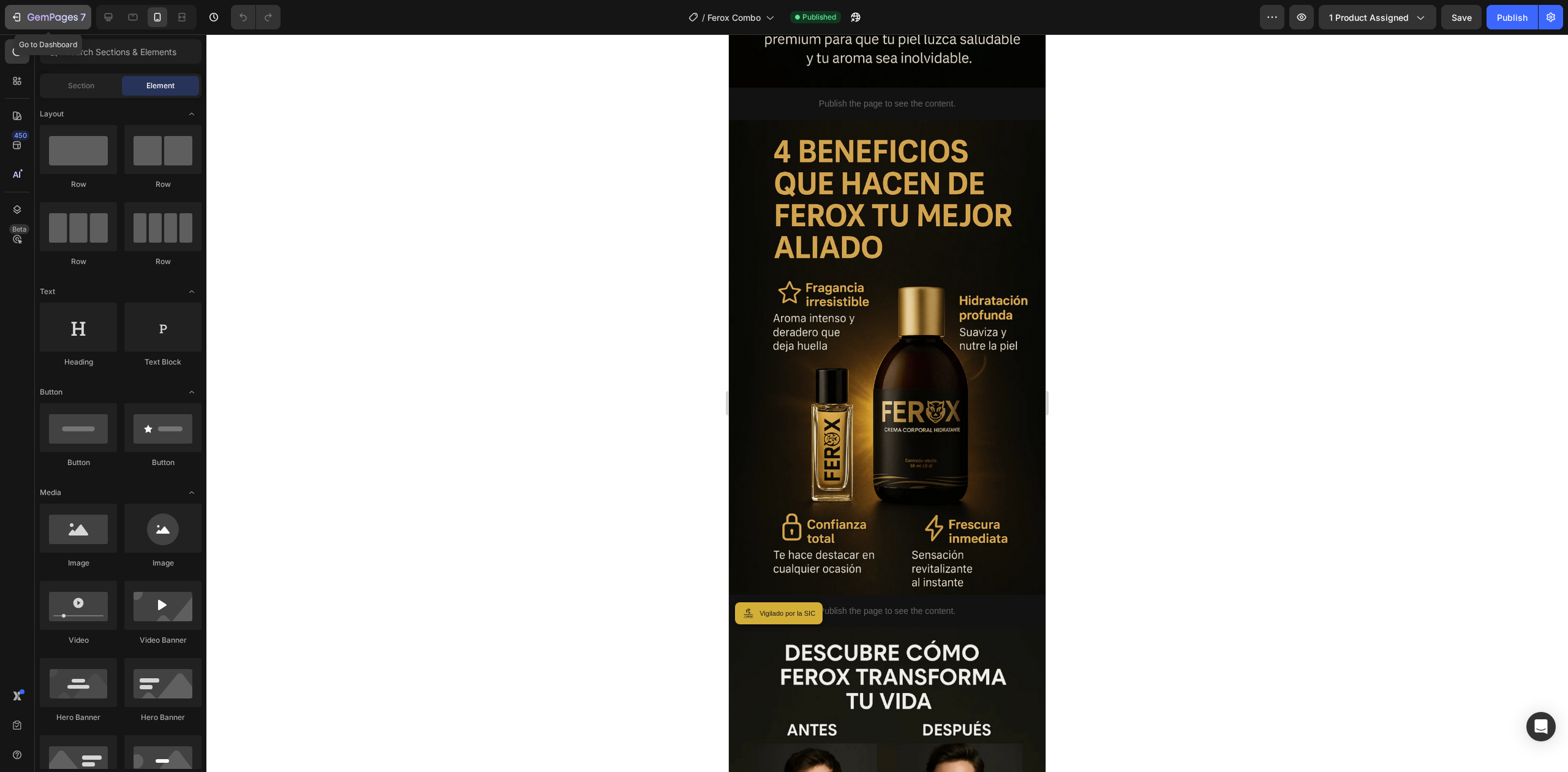
click at [30, 22] on icon "button" at bounding box center [53, 18] width 50 height 11
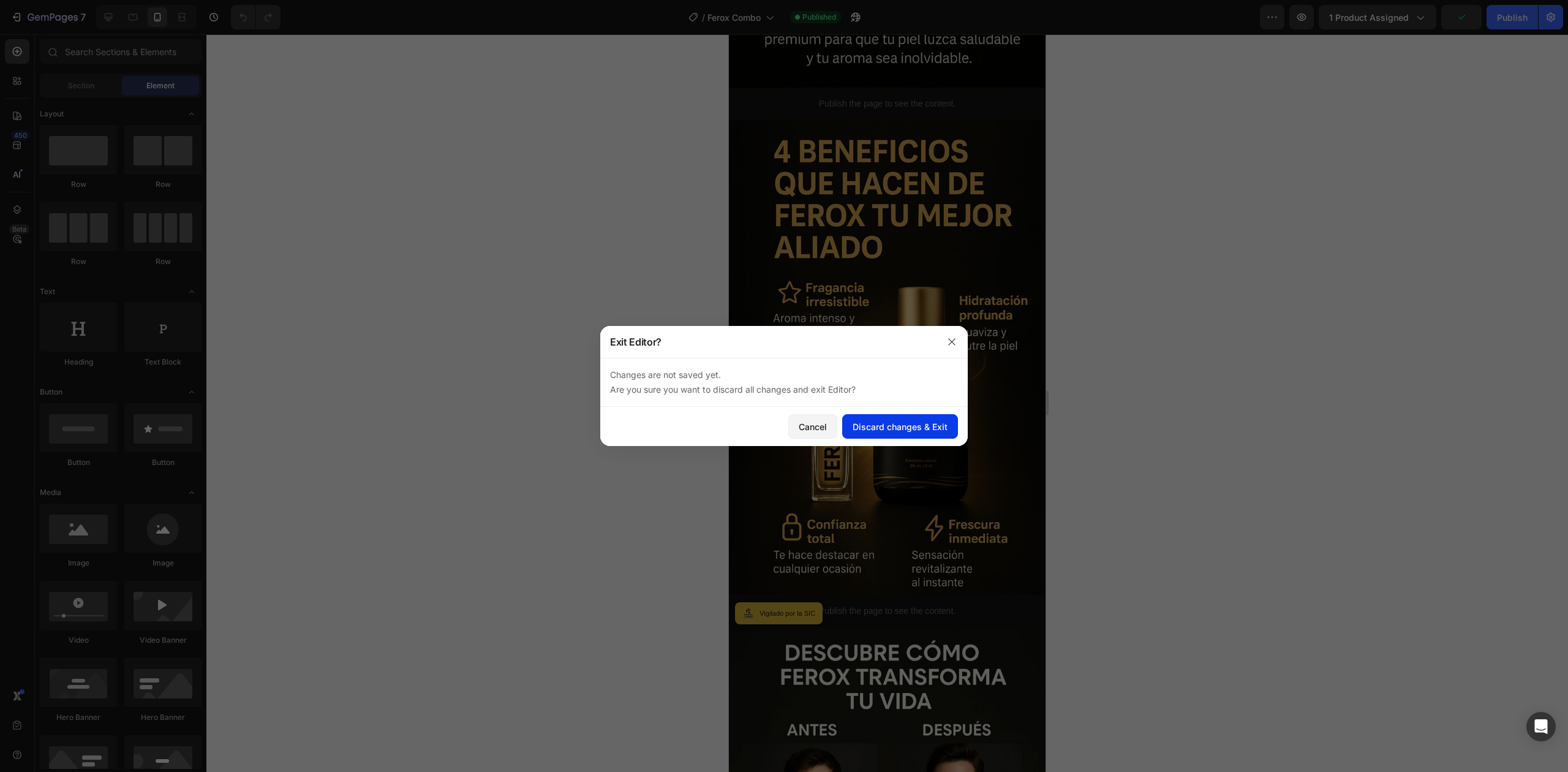
click at [876, 420] on div "Discard changes & Exit" at bounding box center [900, 426] width 95 height 13
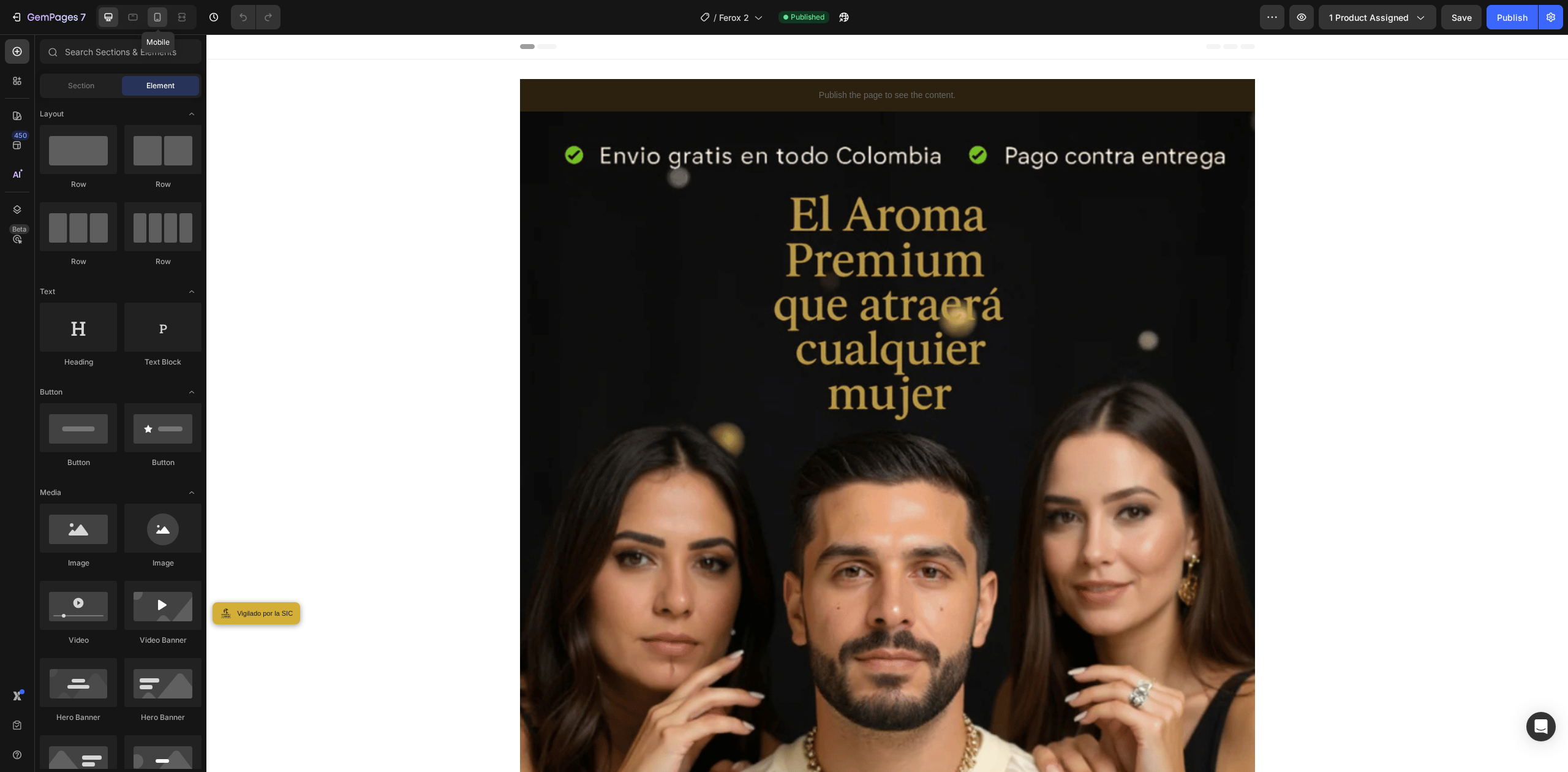
click at [157, 10] on div at bounding box center [157, 17] width 19 height 19
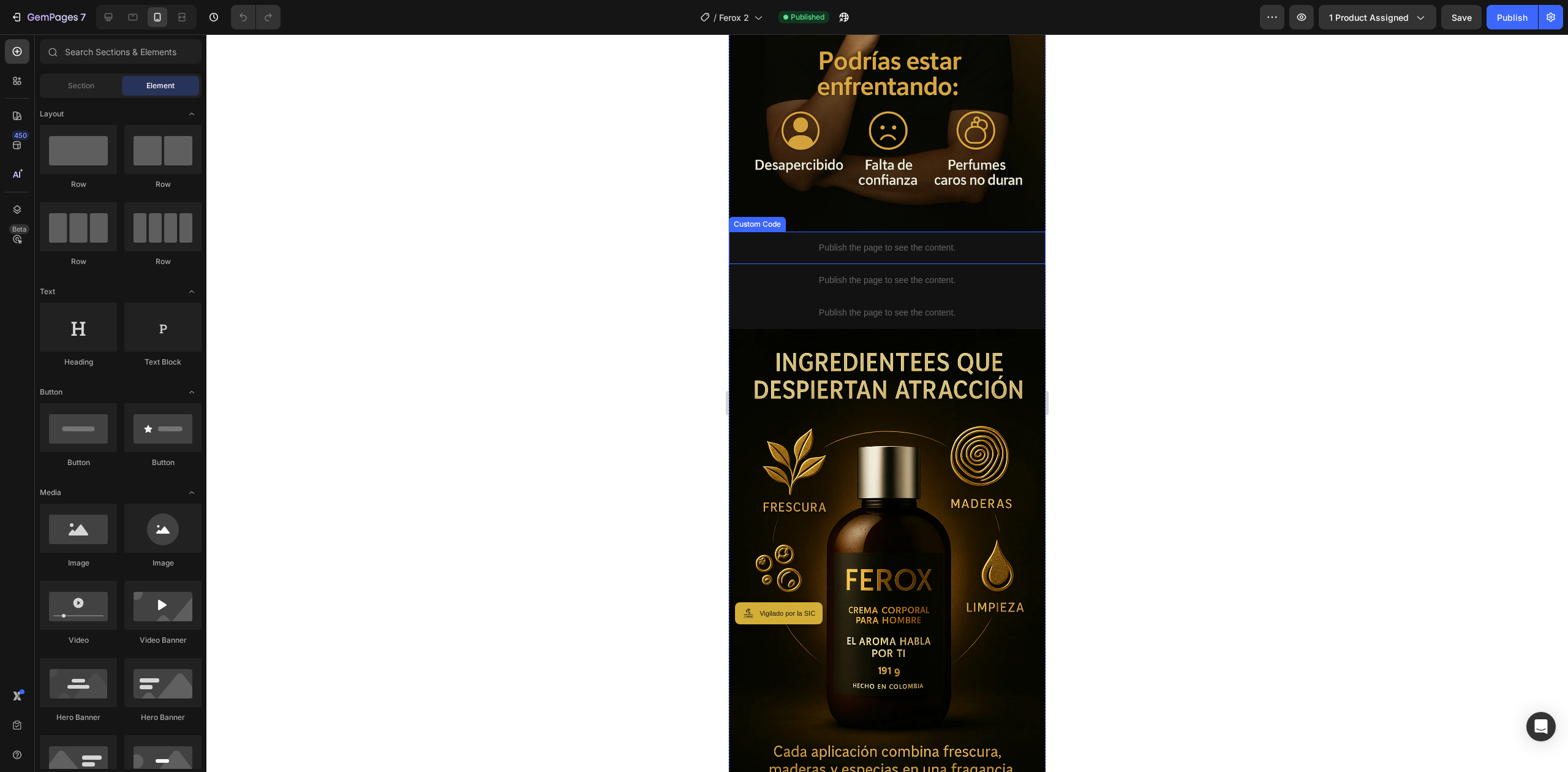
scroll to position [1388, 0]
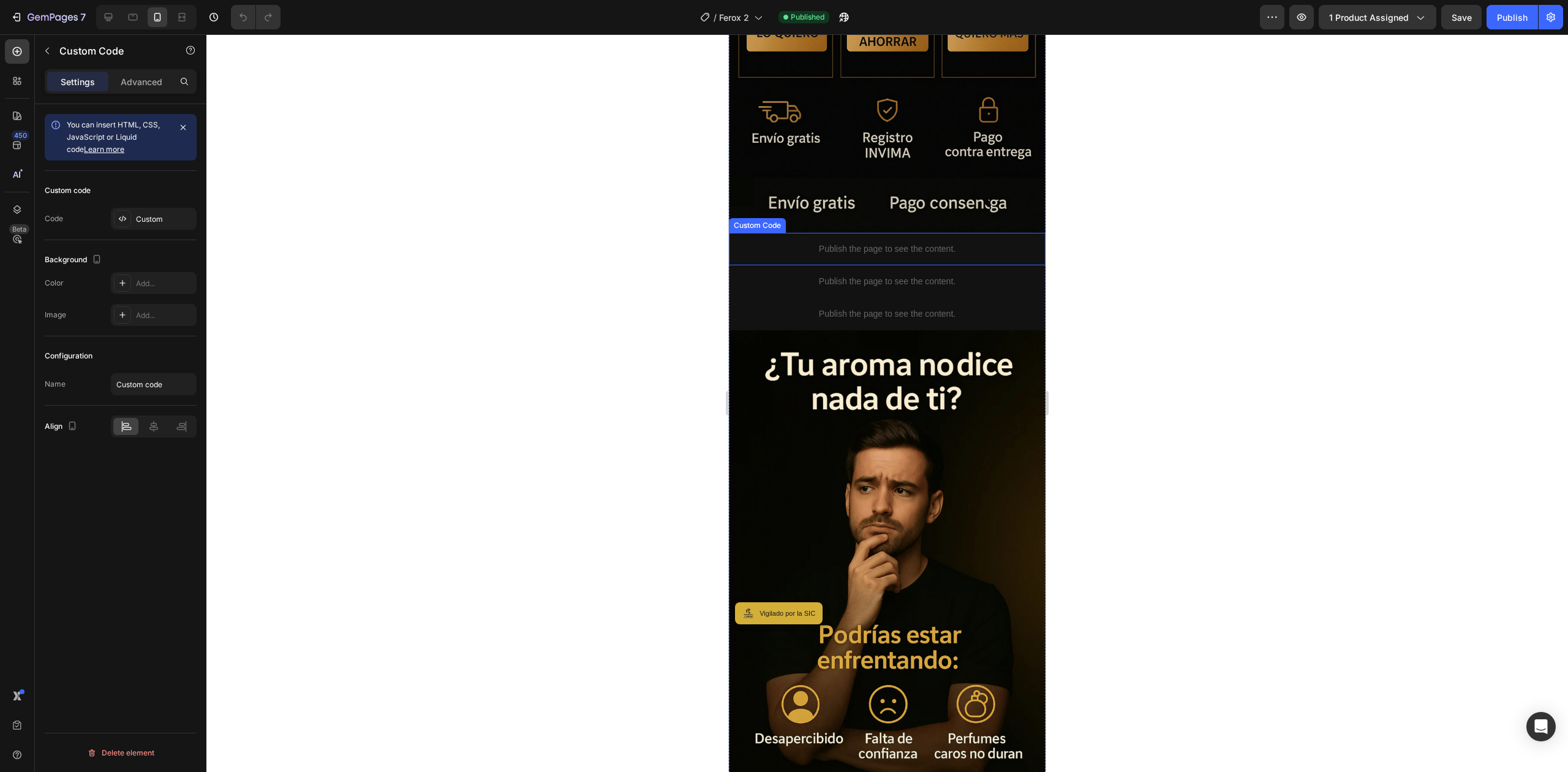
click at [868, 233] on div "Publish the page to see the content." at bounding box center [887, 249] width 317 height 33
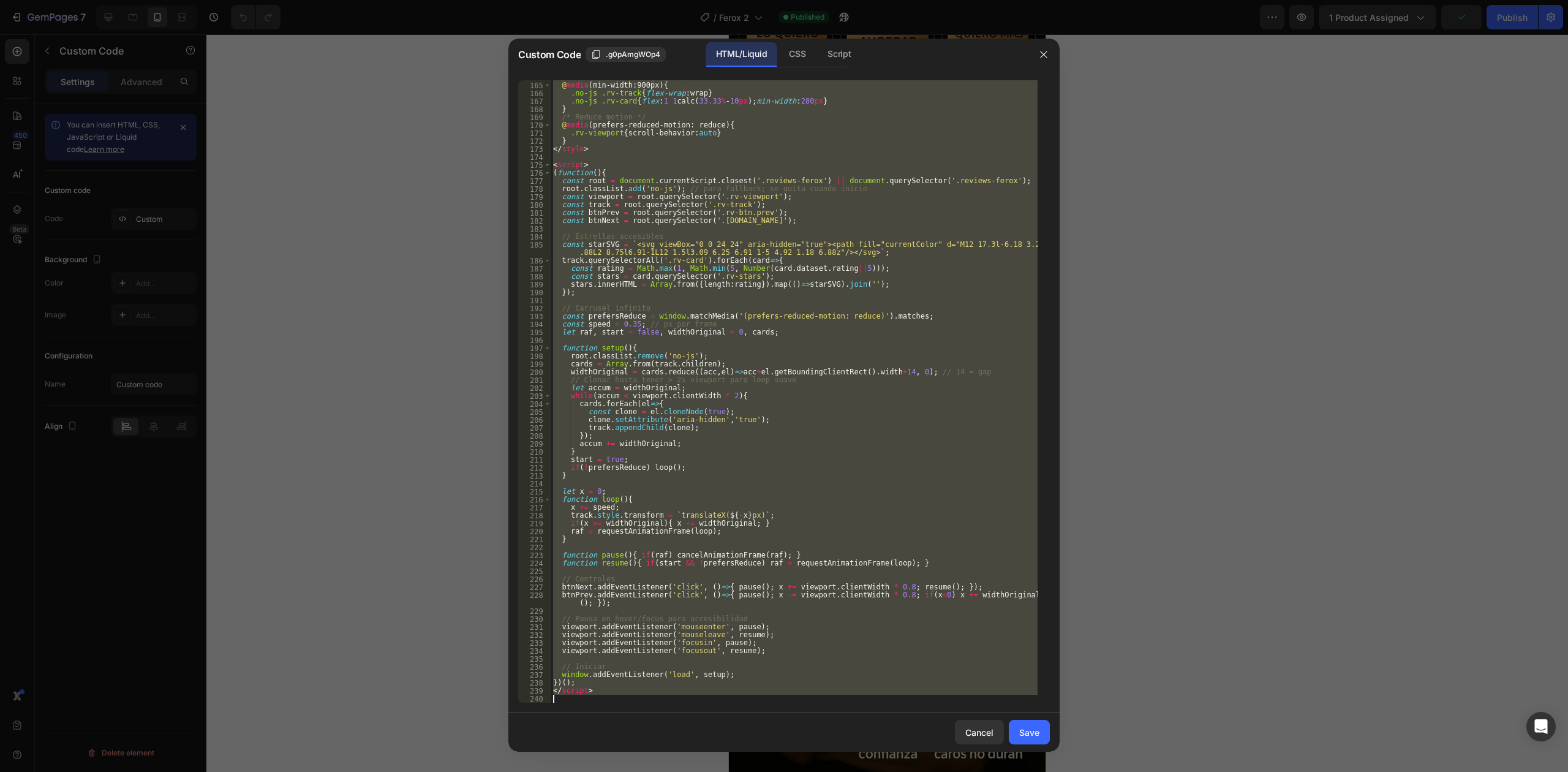
drag, startPoint x: 552, startPoint y: 82, endPoint x: 963, endPoint y: 758, distance: 791.1
click at [963, 758] on div "Custom Code .g0pAmgWOp4 HTML/Liquid CSS Script <!-- === Reseñas FEROX – Carruse…" at bounding box center [784, 386] width 1568 height 772
type textarea "</script>"
paste textarea
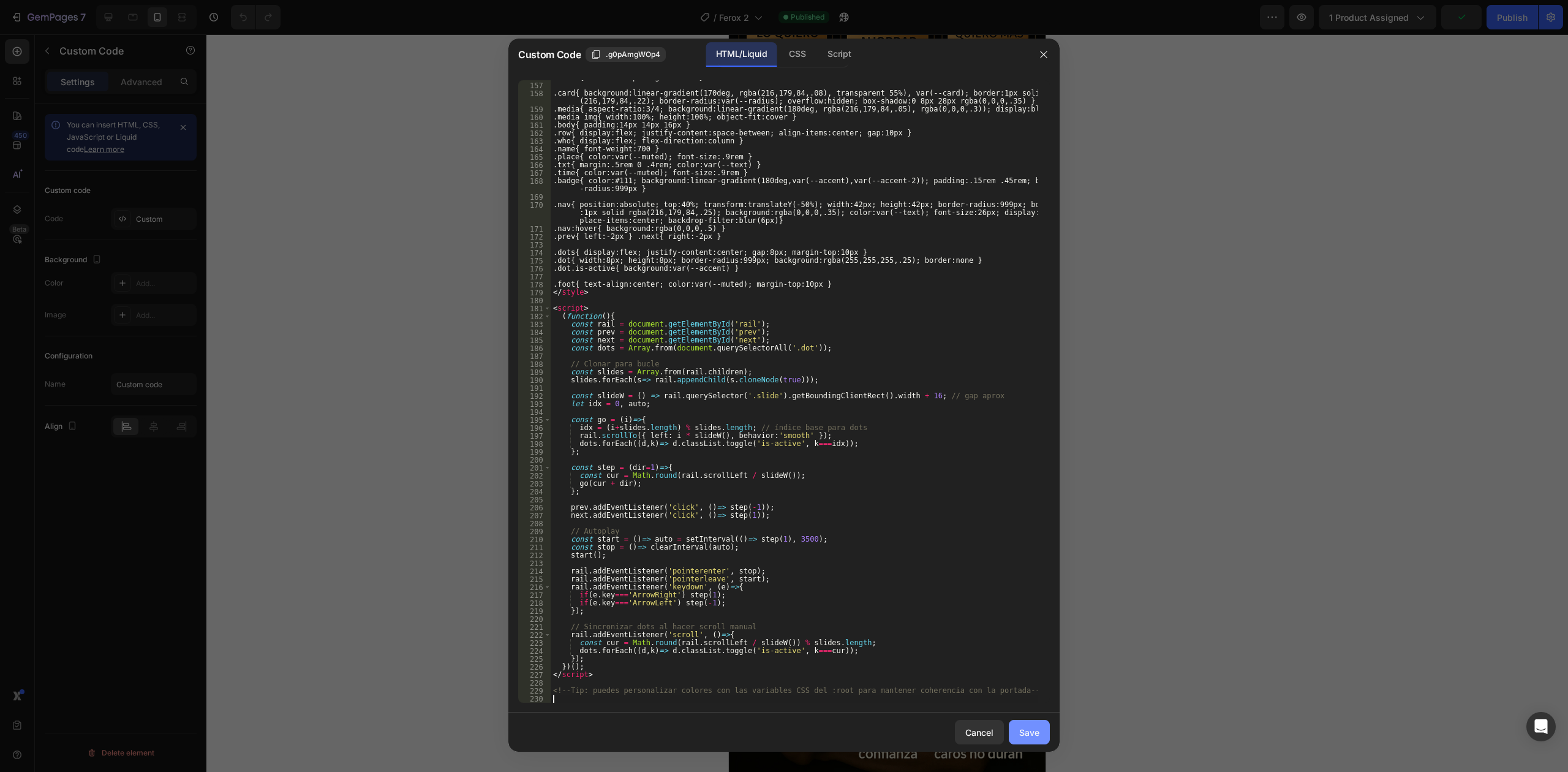
scroll to position [1352, 0]
click at [1034, 719] on div "Cancel Save" at bounding box center [784, 732] width 551 height 39
click at [1035, 726] on div "Save" at bounding box center [1029, 732] width 20 height 13
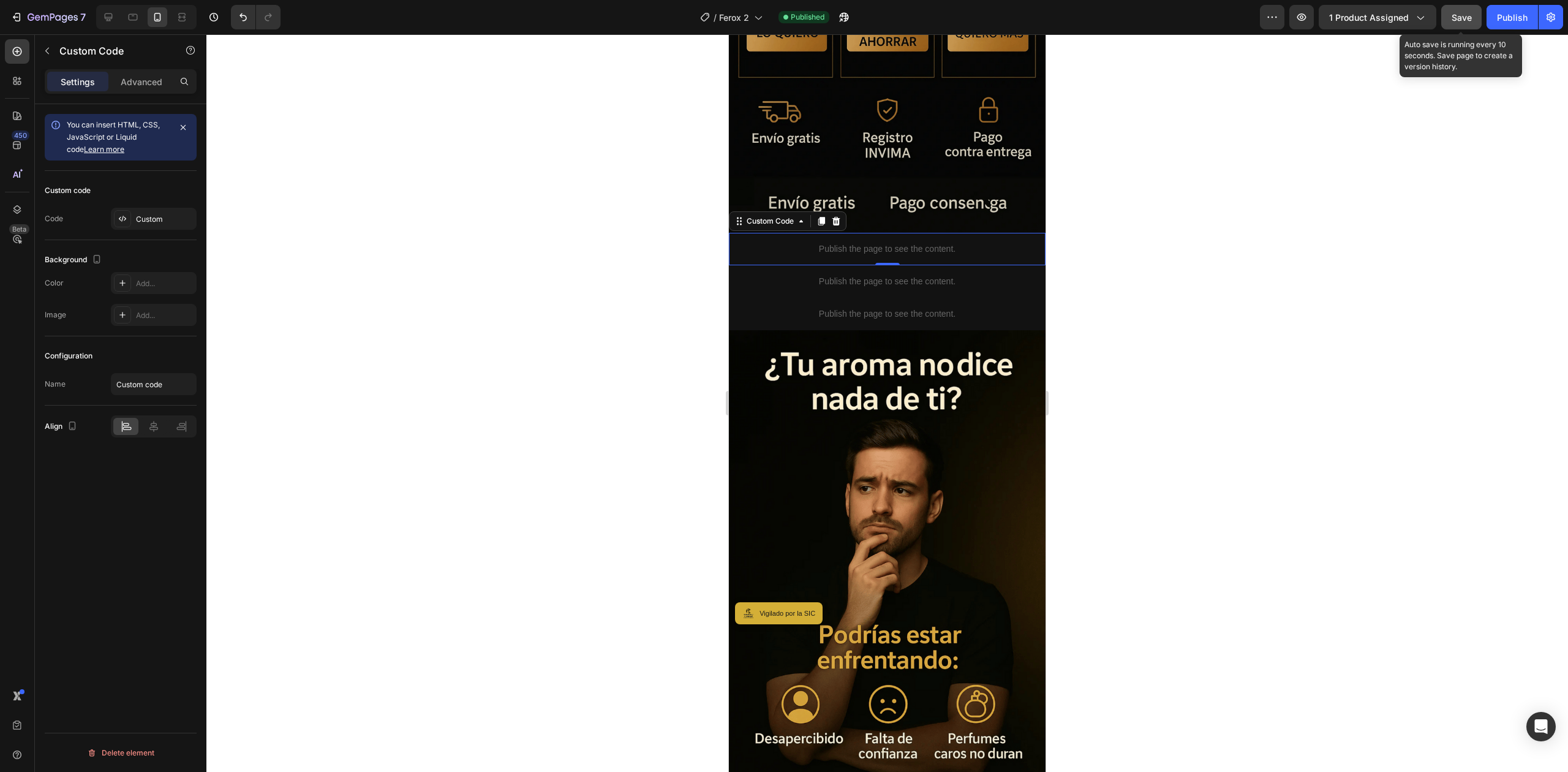
click at [1465, 25] on button "Save" at bounding box center [1462, 17] width 41 height 24
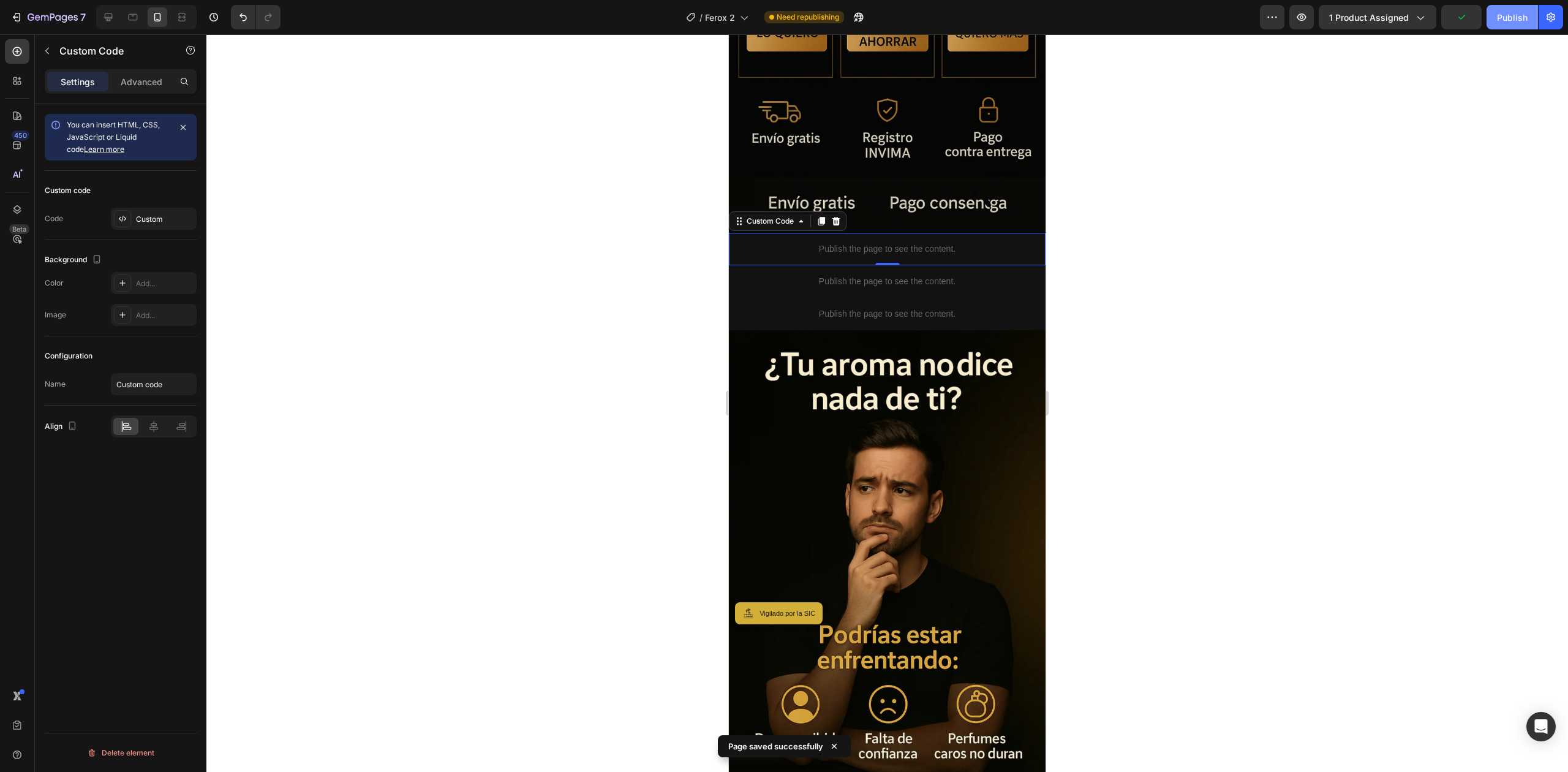
click at [1507, 9] on button "Publish" at bounding box center [1512, 17] width 51 height 24
click at [23, 10] on div "7" at bounding box center [48, 17] width 75 height 14
